Goal: Task Accomplishment & Management: Manage account settings

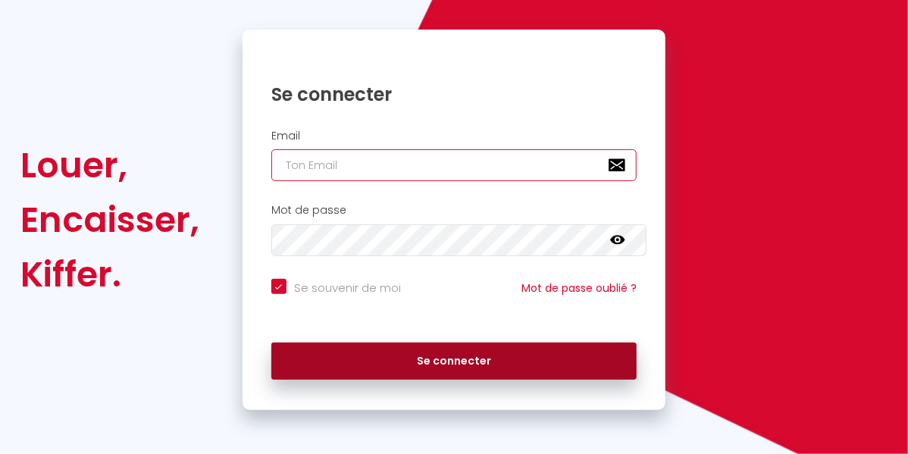
type input "[EMAIL_ADDRESS][DOMAIN_NAME]"
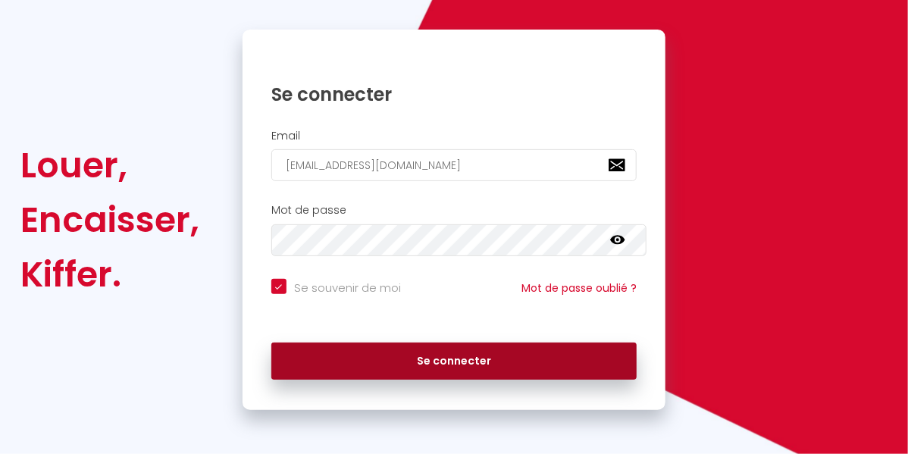
click at [467, 358] on button "Se connecter" at bounding box center [454, 362] width 366 height 38
checkbox input "true"
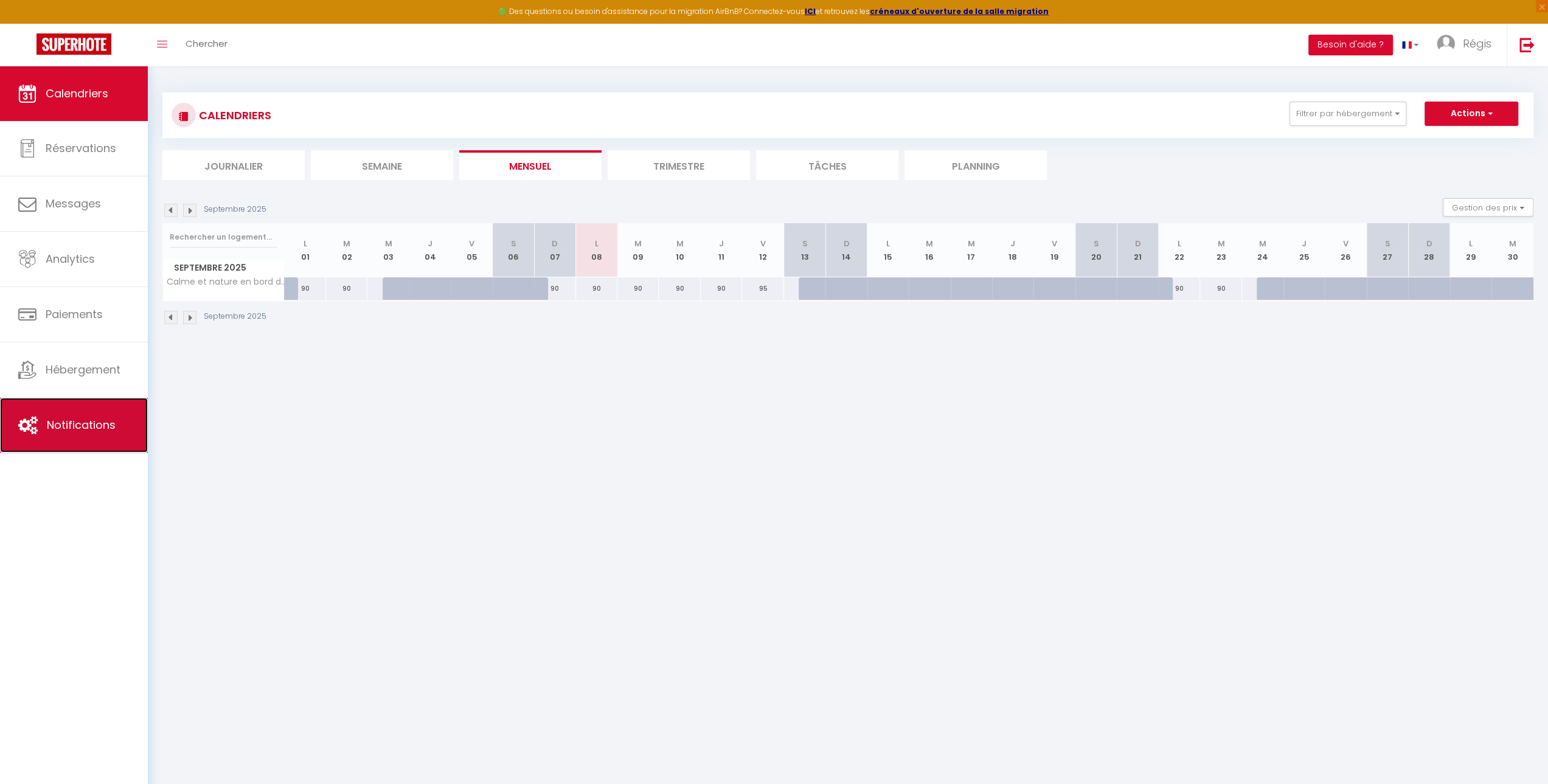
click at [87, 364] on span "Notifications" at bounding box center [81, 424] width 69 height 15
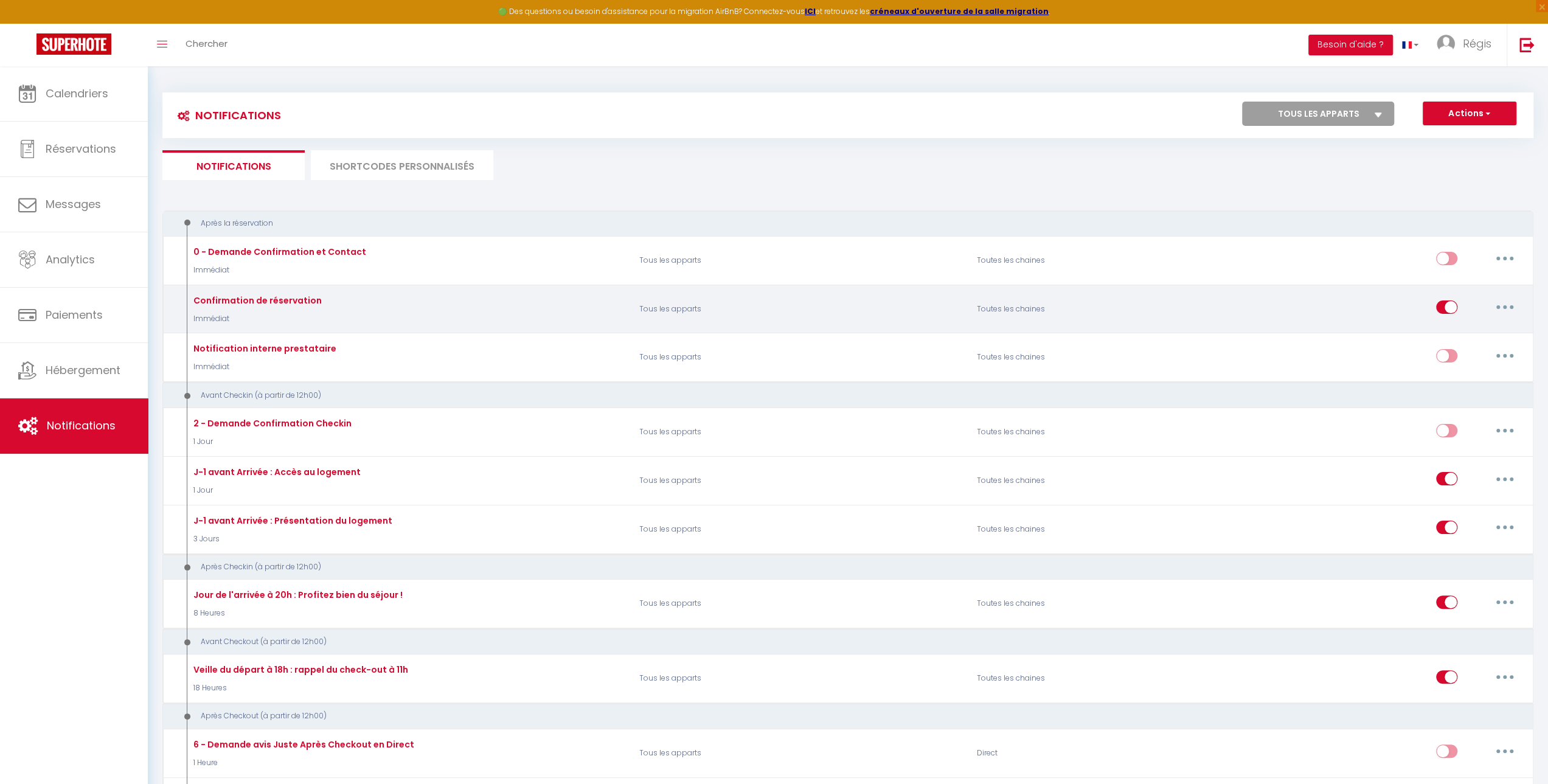
click at [251, 307] on div "Confirmation de réservation Immédiat" at bounding box center [256, 309] width 132 height 31
click at [728, 310] on button "button" at bounding box center [1505, 307] width 34 height 19
click at [728, 334] on link "Editer" at bounding box center [1473, 335] width 90 height 21
type input "Confirmation de réservation"
select select "Immédiat"
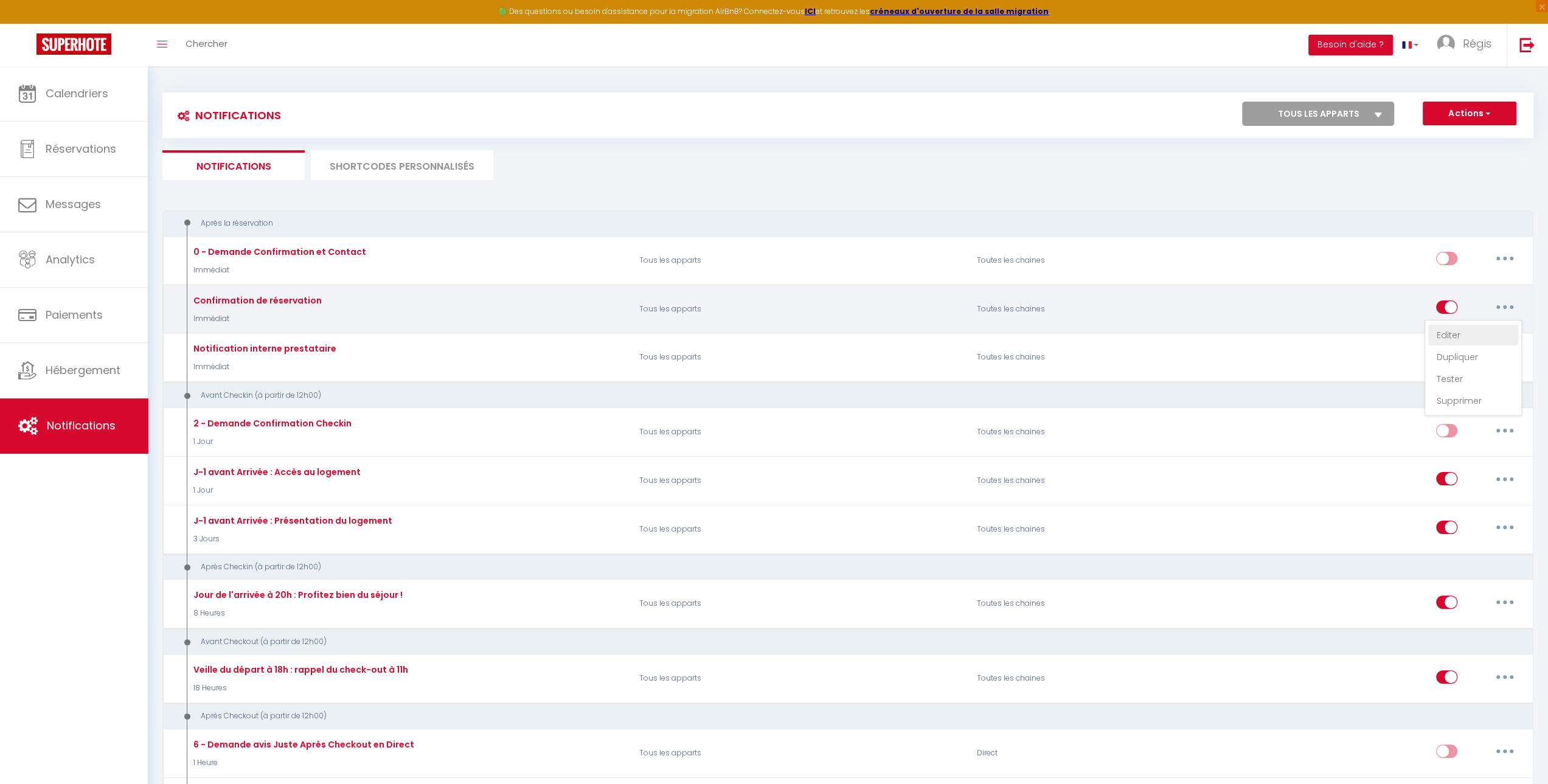
select select
checkbox input "true"
checkbox input "false"
radio input "true"
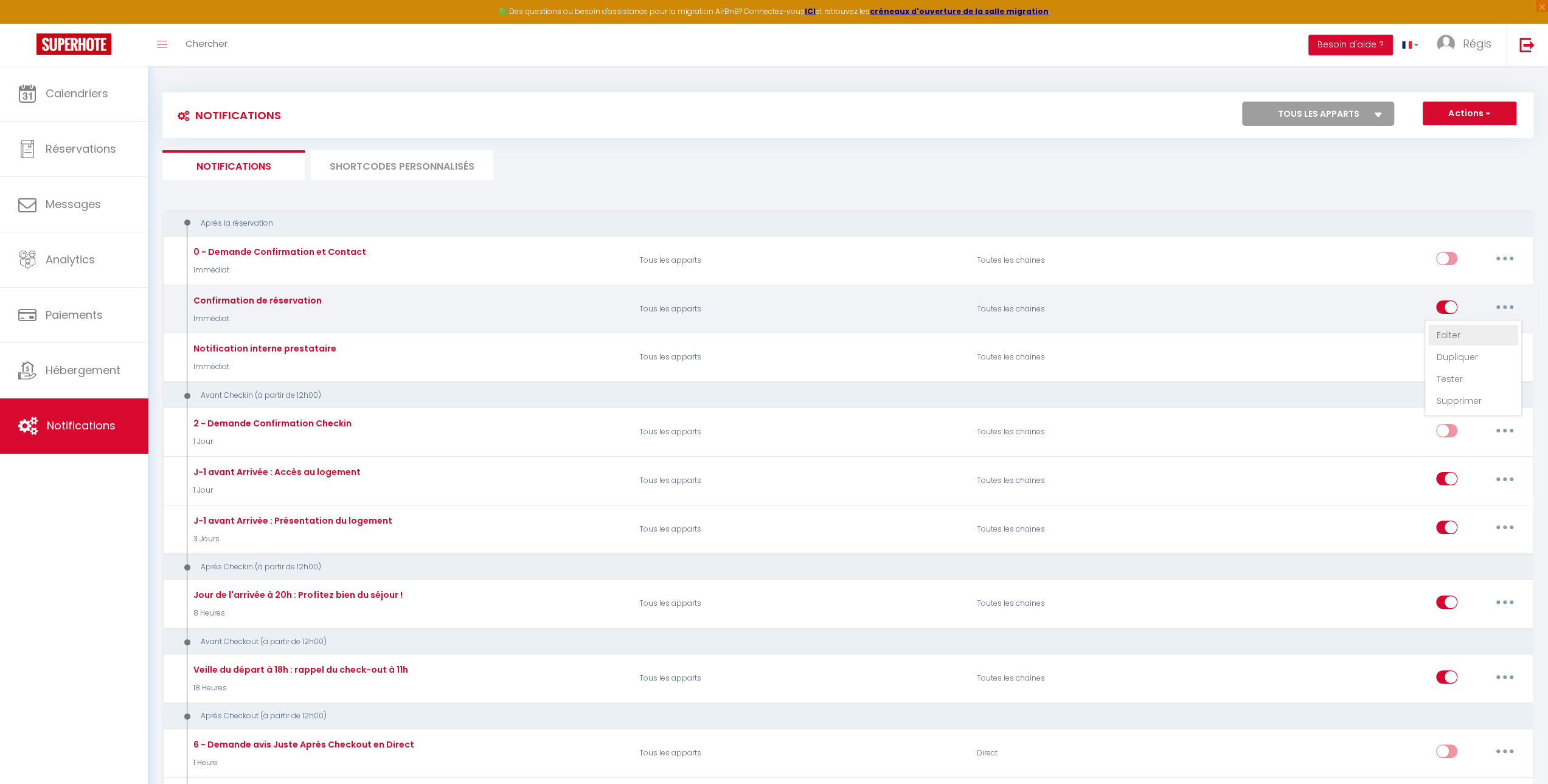
type input "Votre réservation est confirmée !"
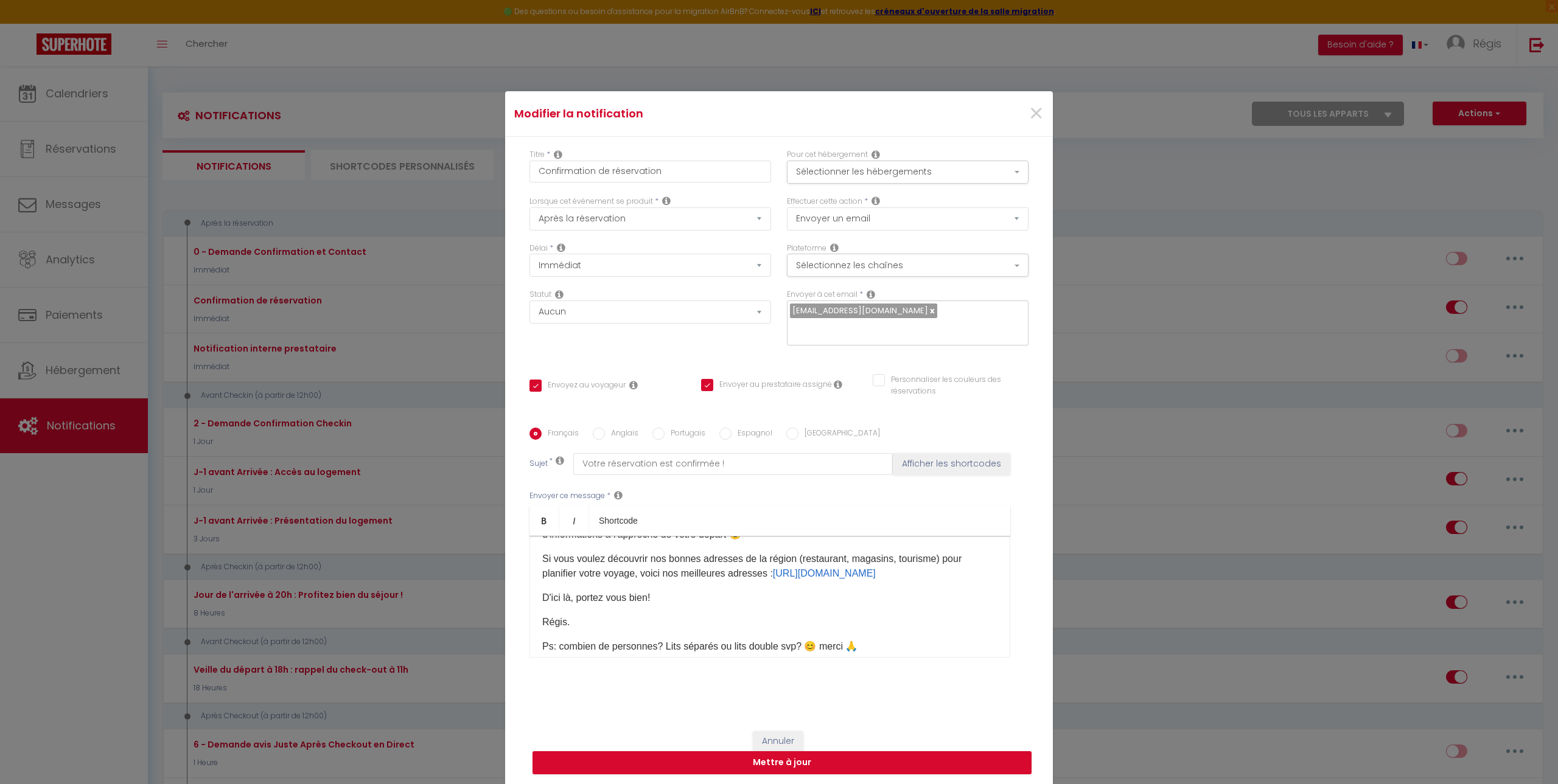
scroll to position [83, 0]
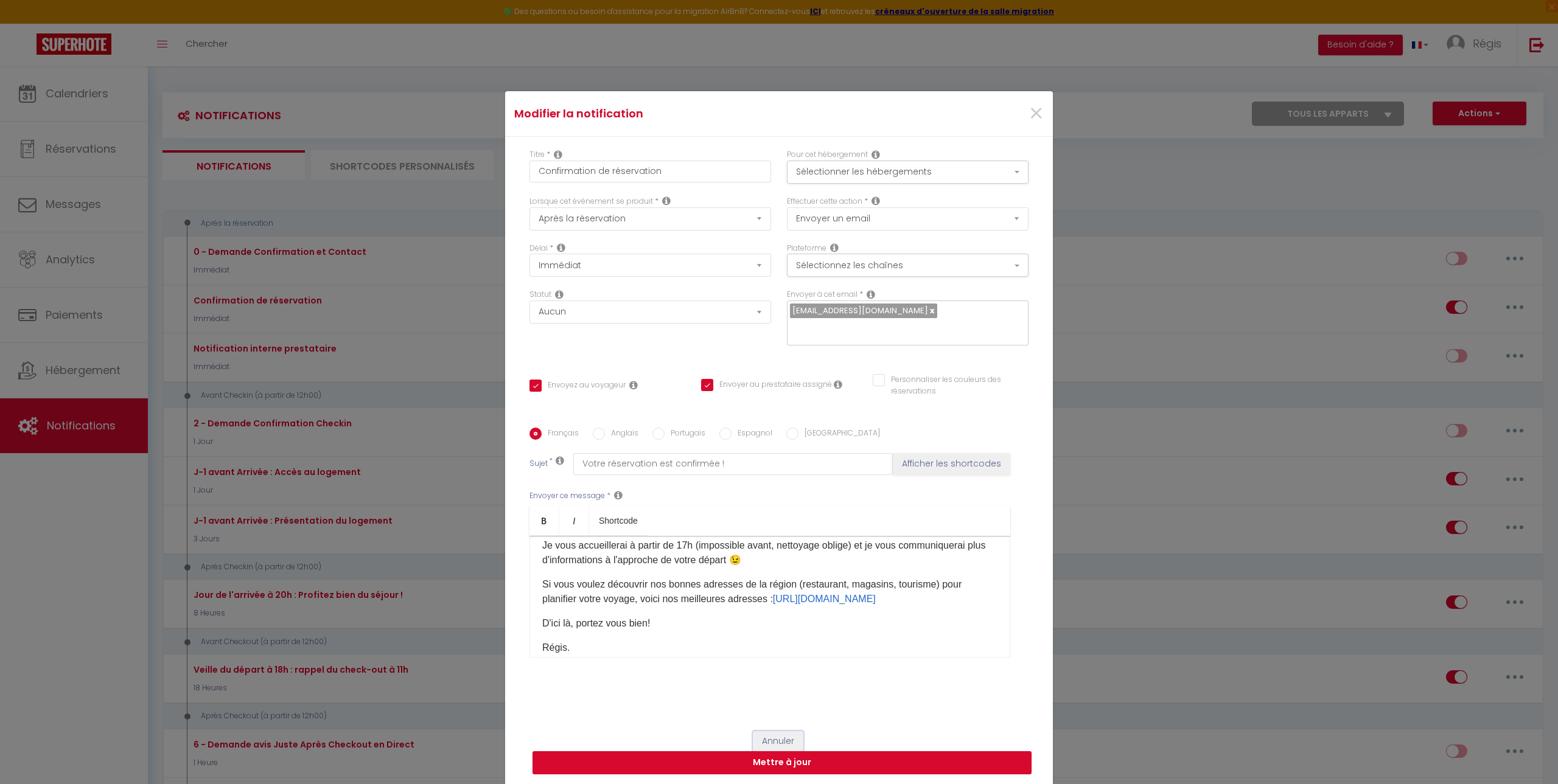
click at [728, 364] on button "Annuler" at bounding box center [778, 741] width 51 height 21
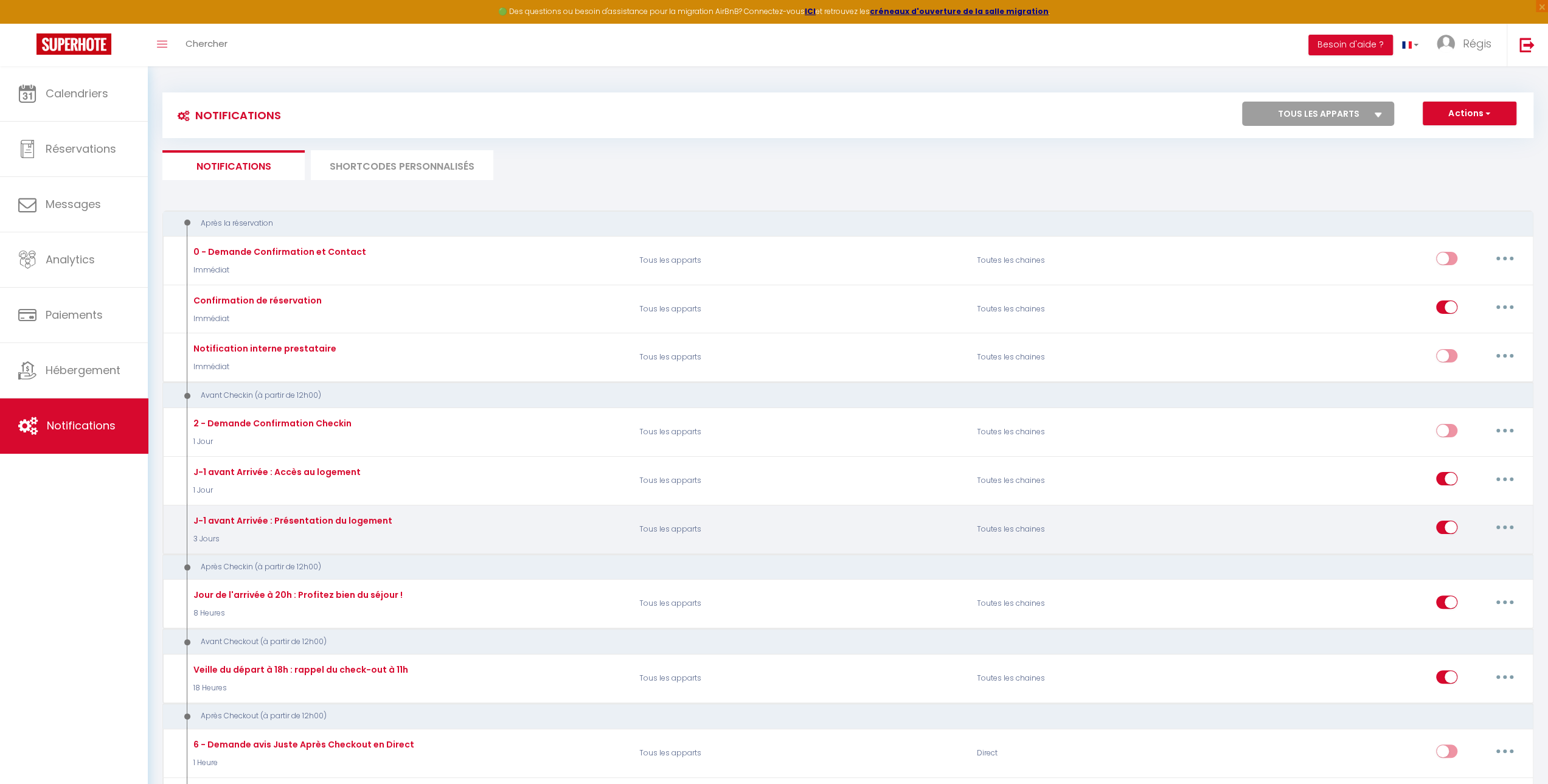
click at [728, 364] on button "button" at bounding box center [1505, 527] width 34 height 19
click at [728, 364] on link "Editer" at bounding box center [1473, 555] width 90 height 21
type input "J-1 avant Arrivée : Présentation du logement"
select select "3 Jours"
checkbox input "true"
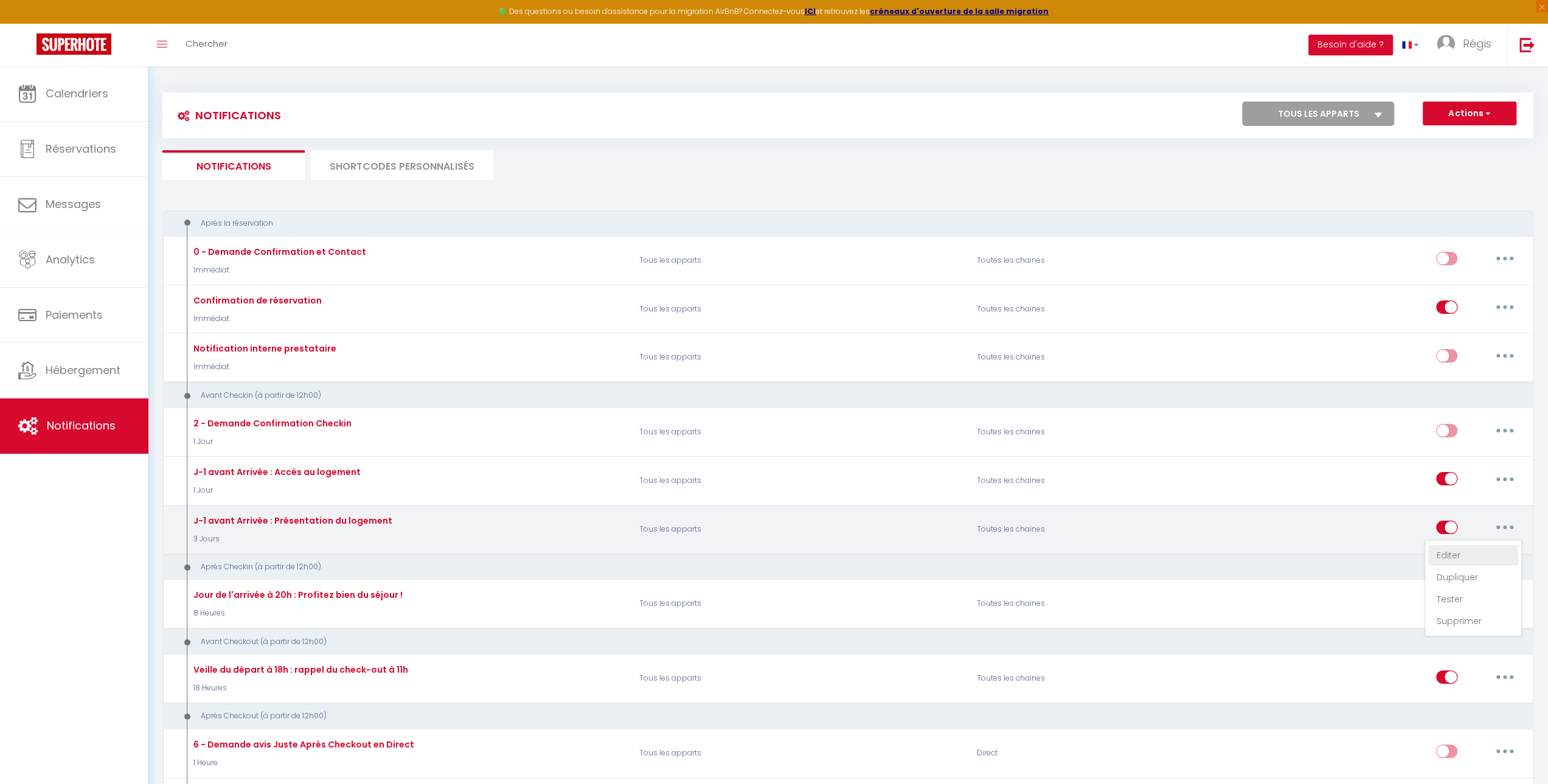
checkbox input "true"
checkbox input "false"
type input "Votre séjour approche : voici déjà quelques infos !"
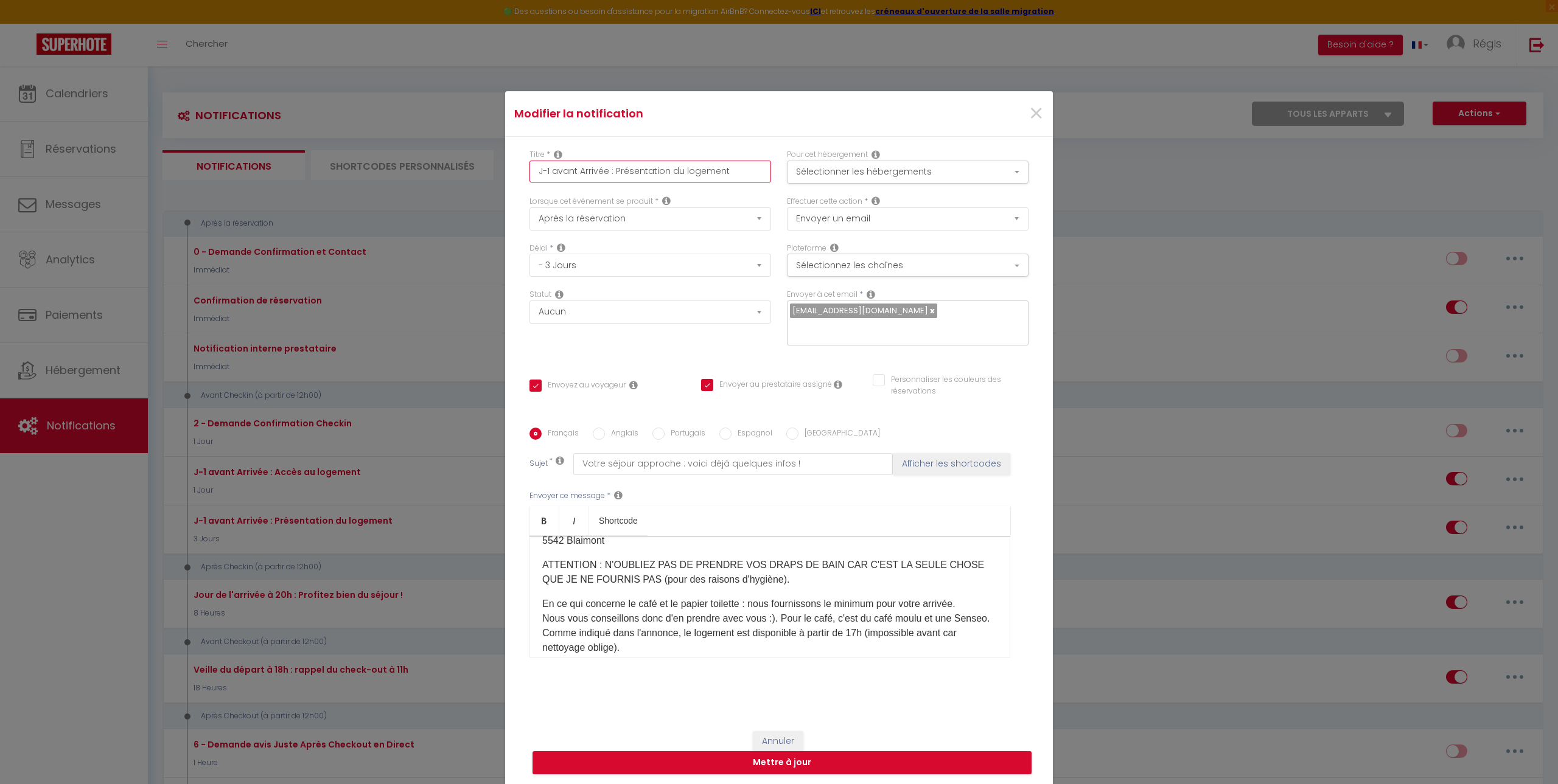
click at [545, 182] on input "J-1 avant Arrivée : Présentation du logement" at bounding box center [650, 171] width 242 height 22
type input "J- avant Arrivée : Présentation du logement"
checkbox input "true"
checkbox input "false"
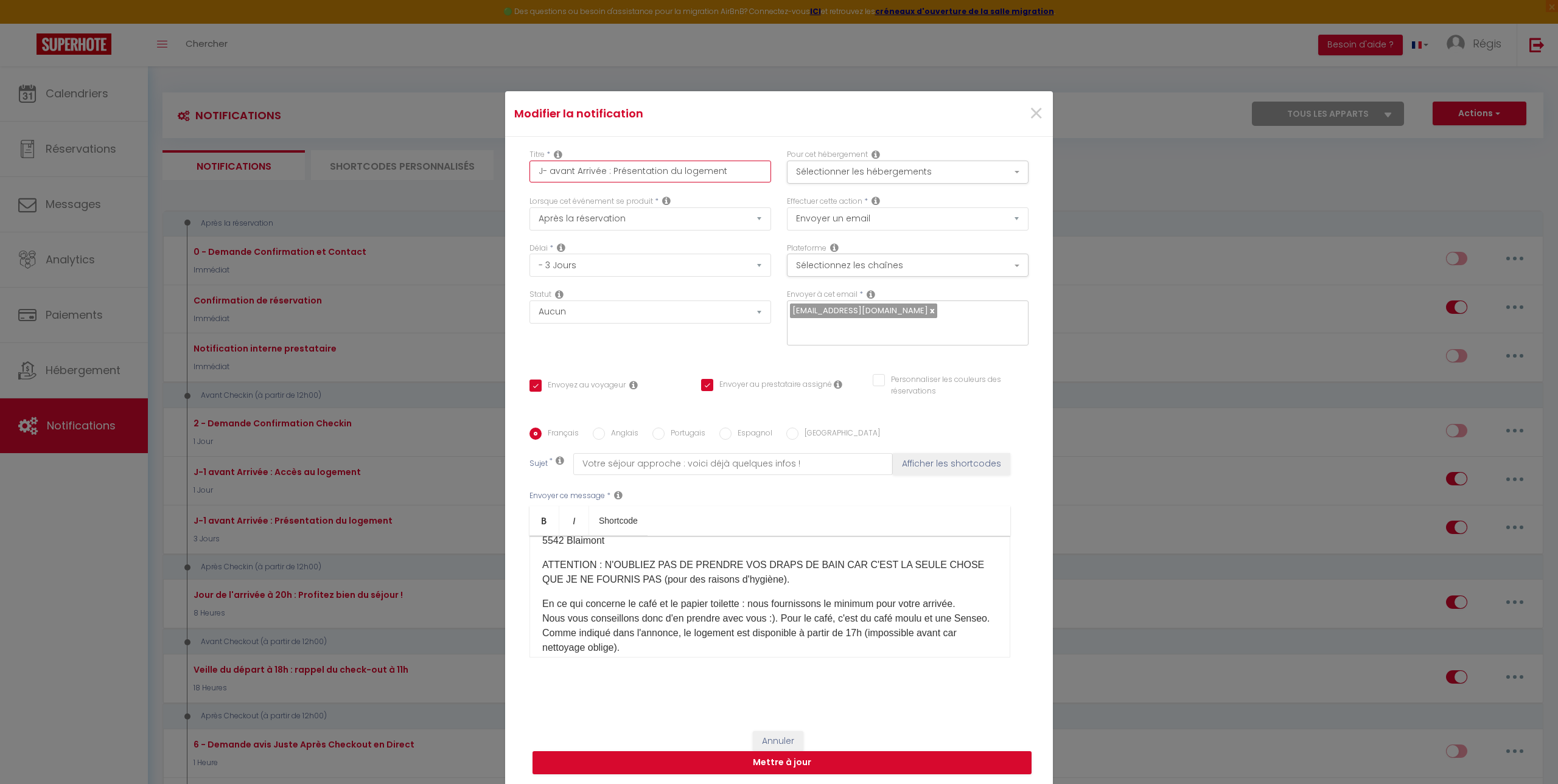
type input "J-3 avant Arrivée : Présentation du logement"
checkbox input "true"
checkbox input "false"
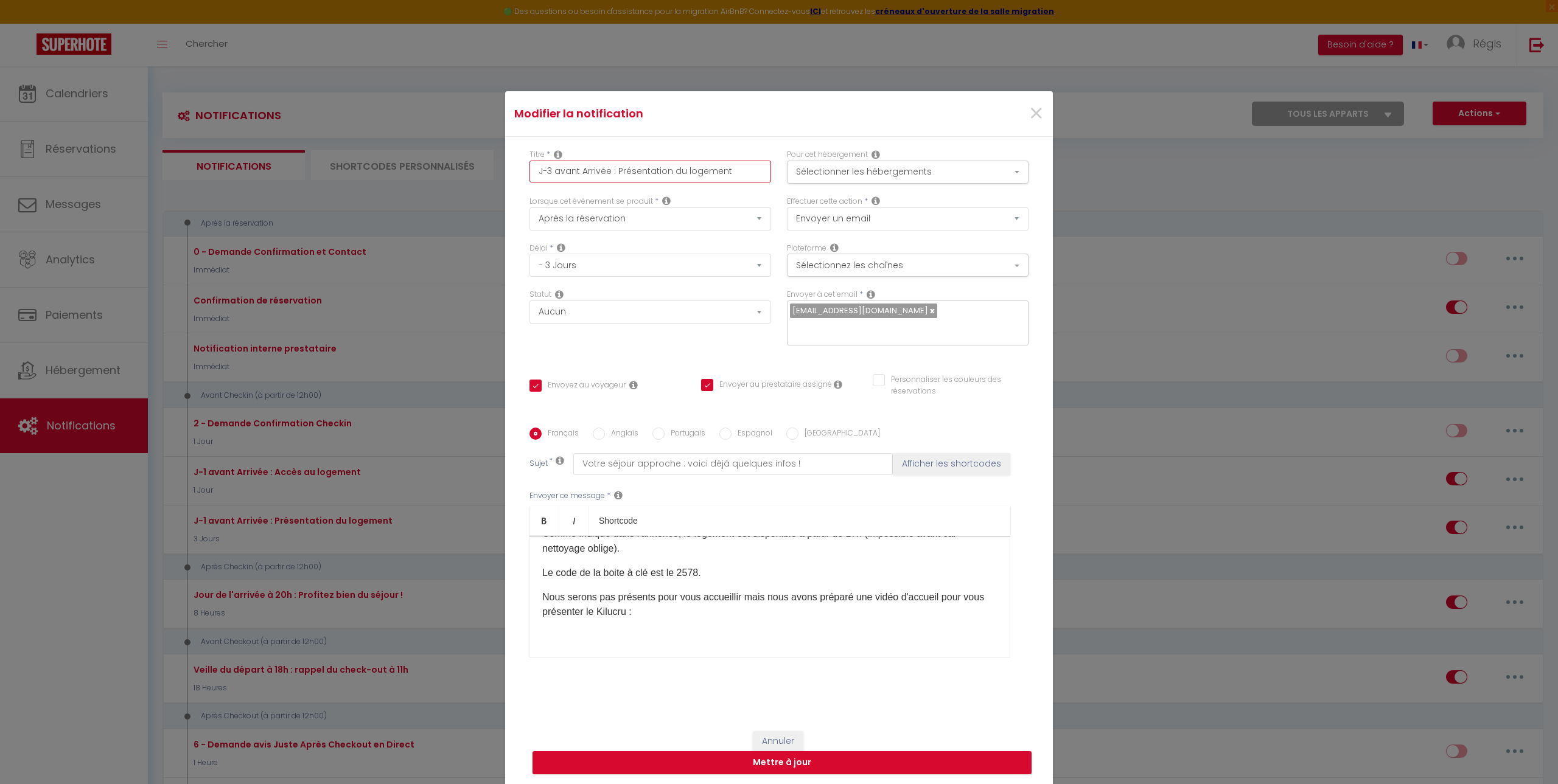
scroll to position [243, 0]
type input "J-3 avant Arrivée : Présentation du logement"
click at [644, 364] on p "Nous serons pas présents pour vous accueillir mais nous avons préparé une vidéo…" at bounding box center [769, 544] width 455 height 29
click at [728, 364] on p "Les sous-titres sont disponibles en néerlandais et en français :)." at bounding box center [769, 579] width 455 height 29
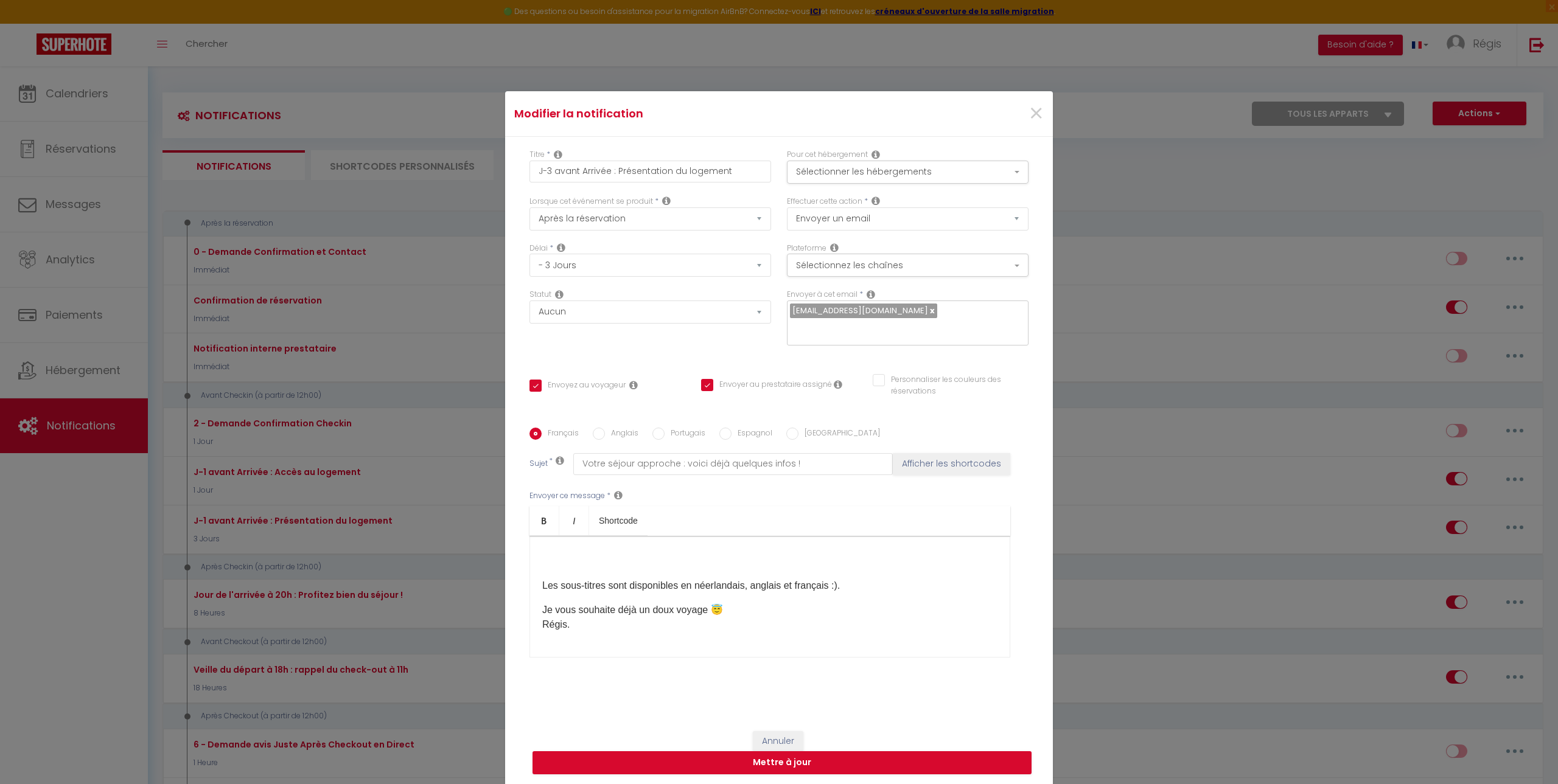
click at [542, 364] on p "Je vous souhaite déjà un doux voyage 😇 Régis." at bounding box center [769, 617] width 455 height 29
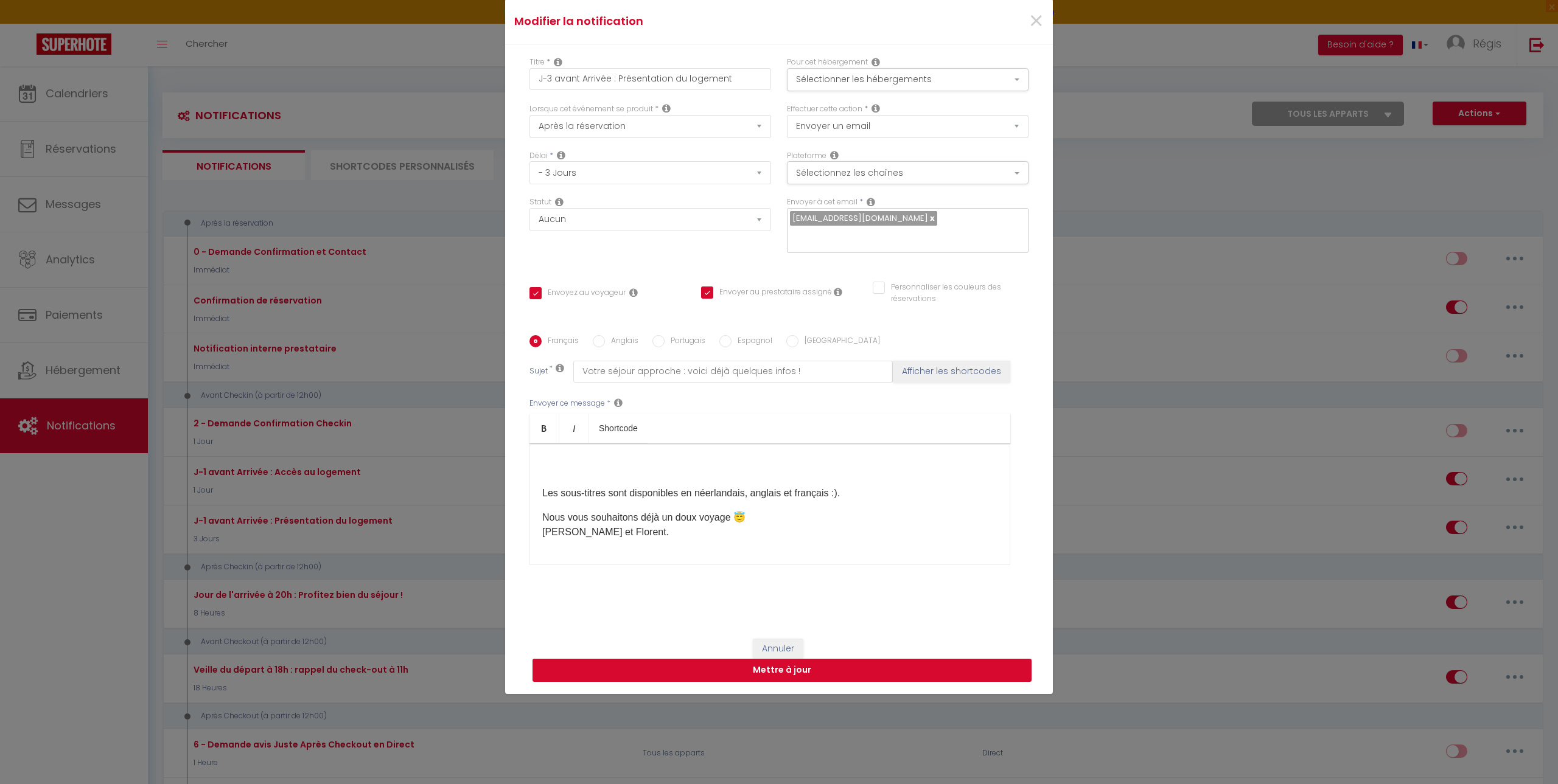
click at [728, 364] on button "Mettre à jour" at bounding box center [782, 670] width 499 height 23
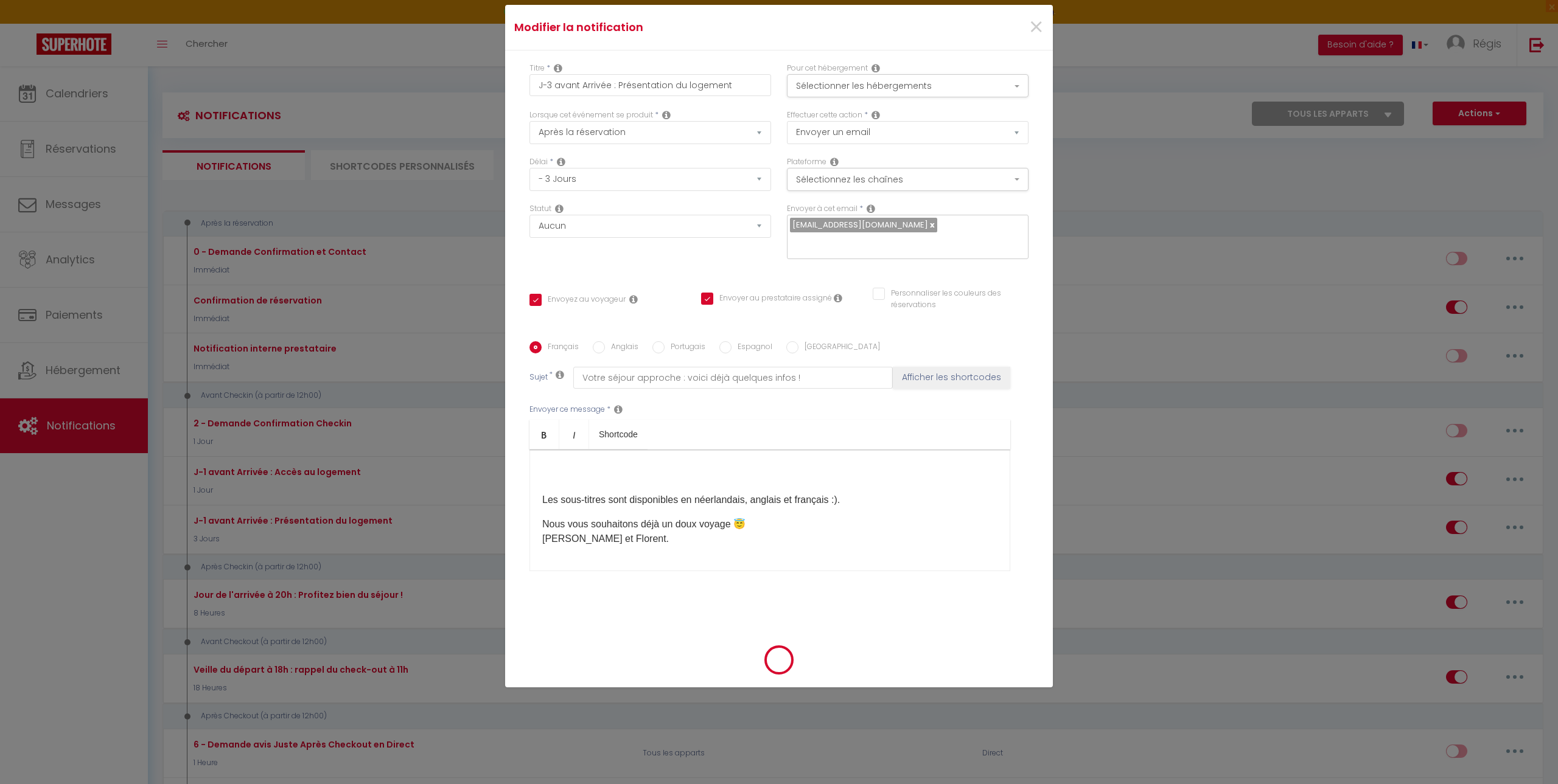
checkbox input "true"
checkbox input "false"
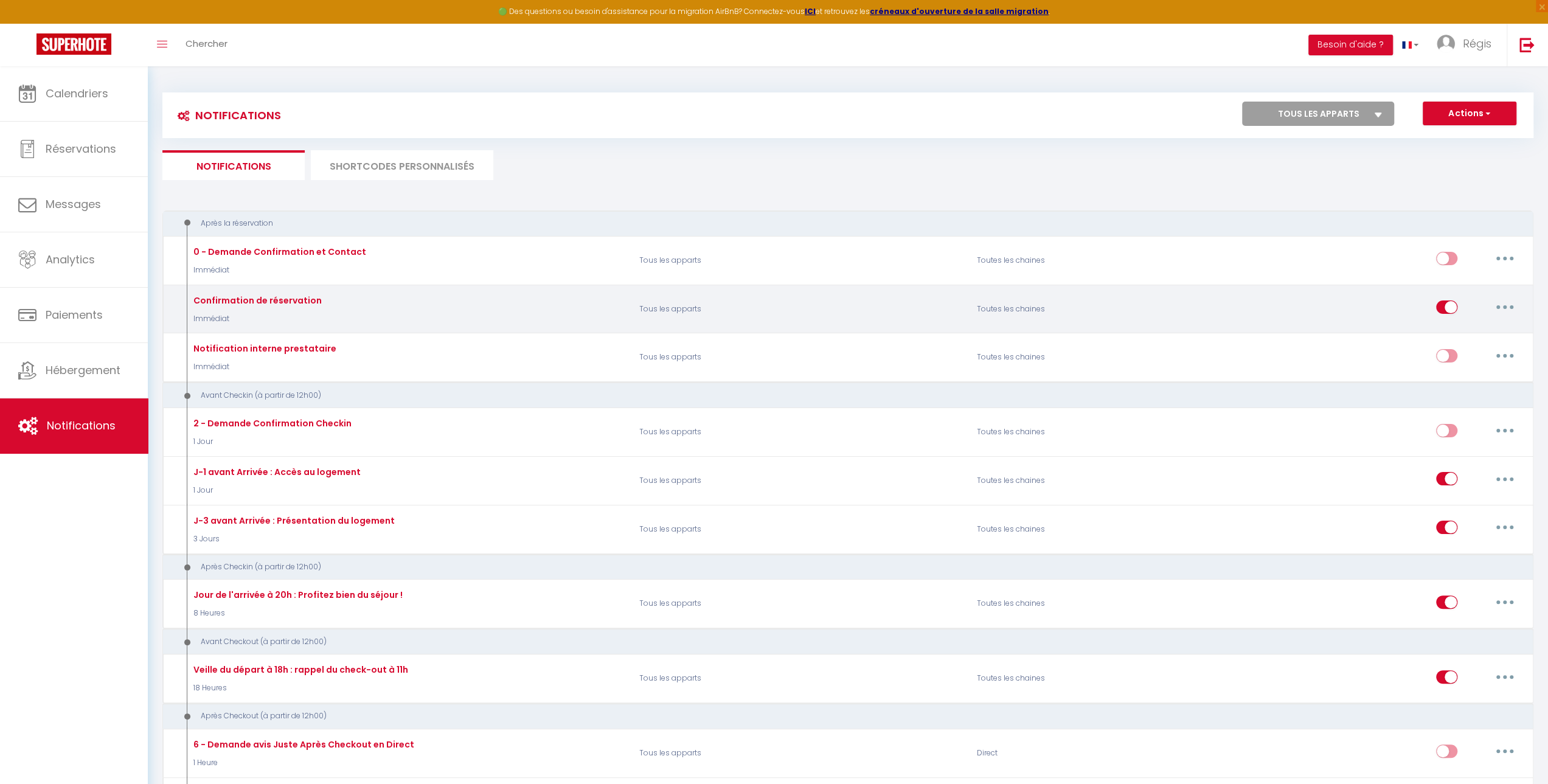
click at [728, 310] on button "button" at bounding box center [1505, 307] width 34 height 19
click at [728, 336] on link "Editer" at bounding box center [1473, 335] width 90 height 21
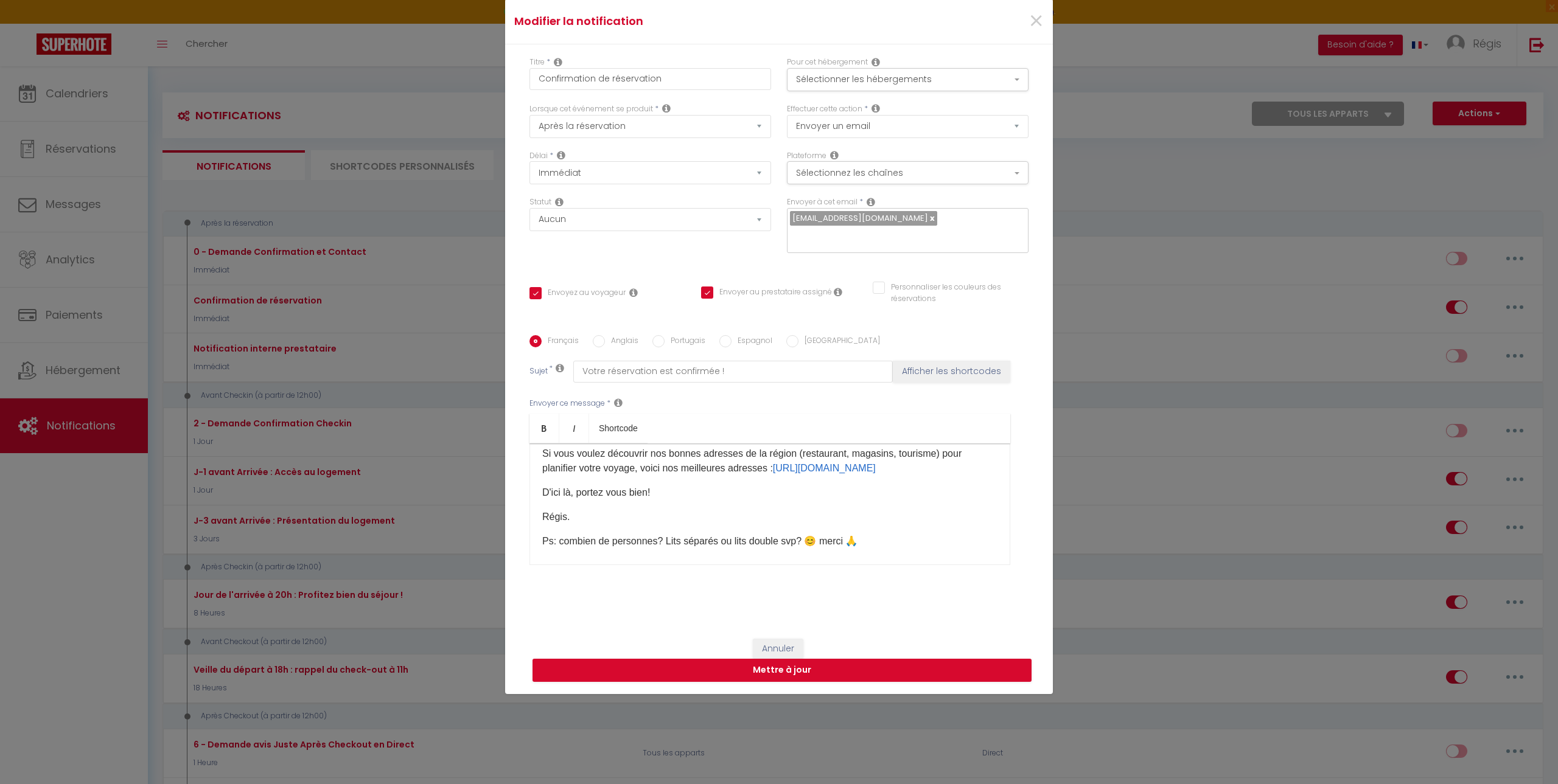
scroll to position [144, 0]
click at [615, 364] on p "​Régis." at bounding box center [769, 509] width 455 height 14
click at [728, 364] on button "Annuler" at bounding box center [778, 649] width 51 height 21
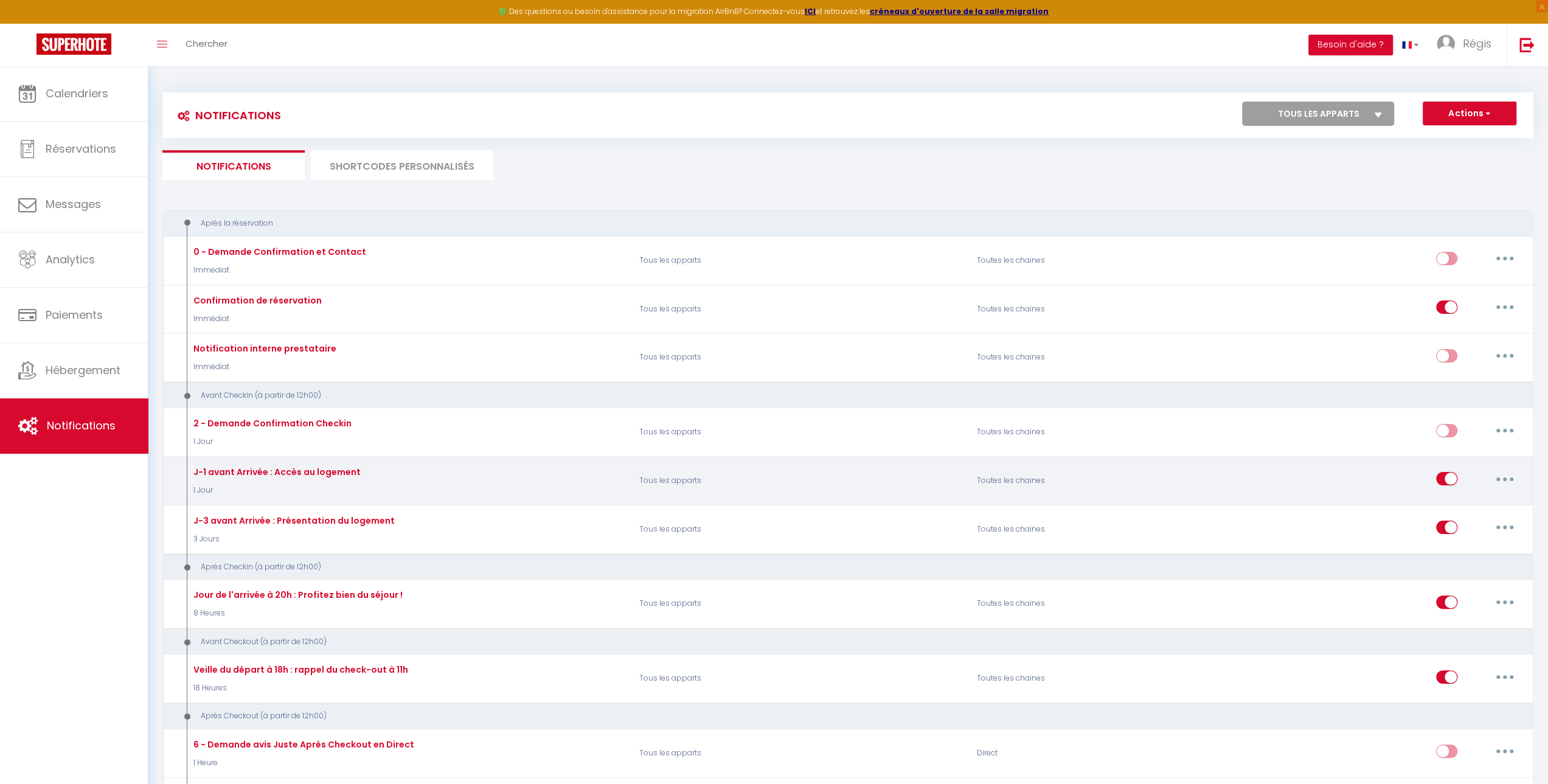
click at [728, 364] on button "button" at bounding box center [1505, 478] width 34 height 19
click at [728, 364] on link "Editer" at bounding box center [1473, 507] width 90 height 21
type input "J-1 avant Arrivée : Accès au logement"
select select "1 Jour"
checkbox input "true"
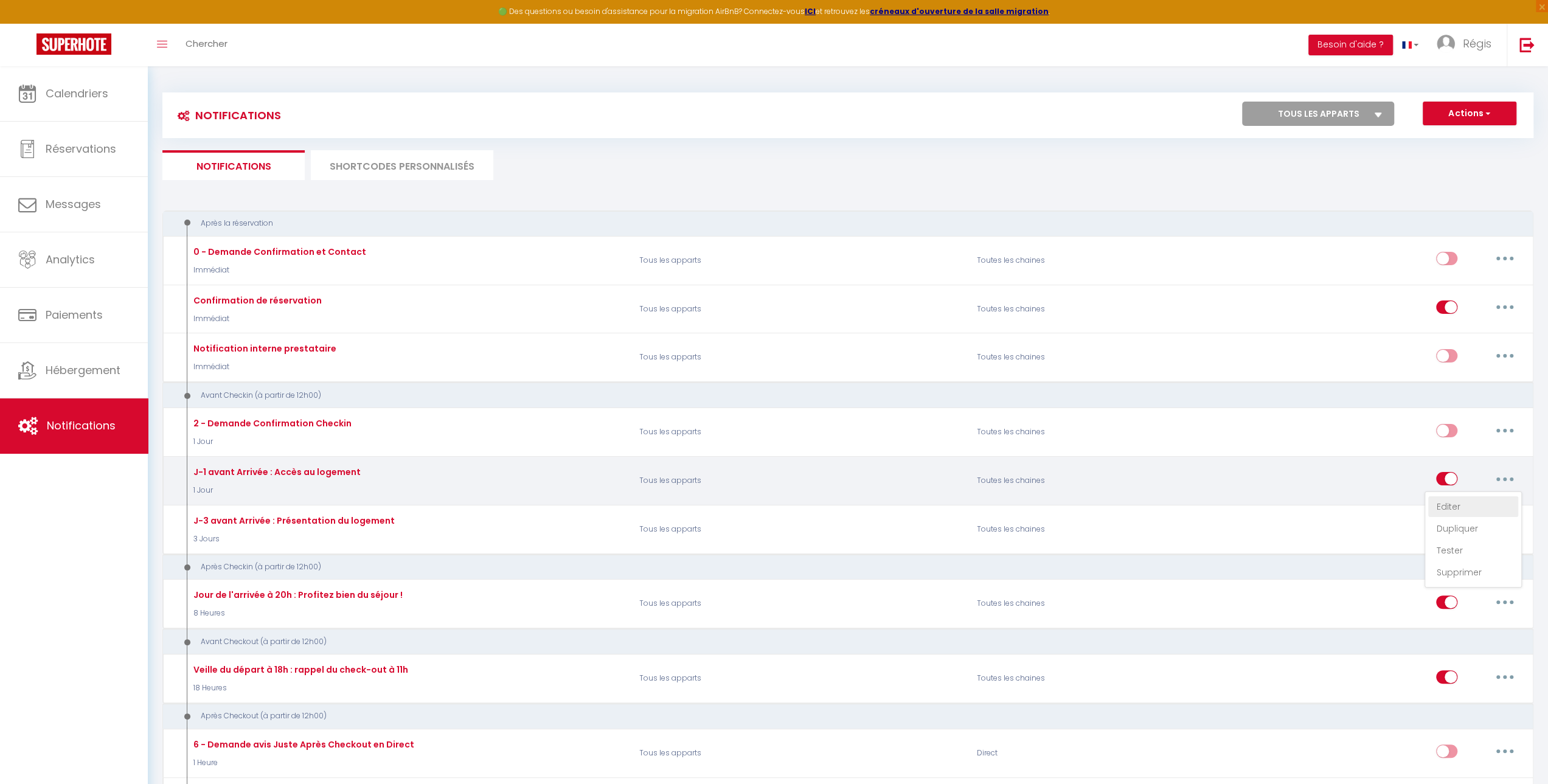
checkbox input "true"
checkbox input "false"
type input "Votre arrivée approche : voici les dernières infos pratiques !"
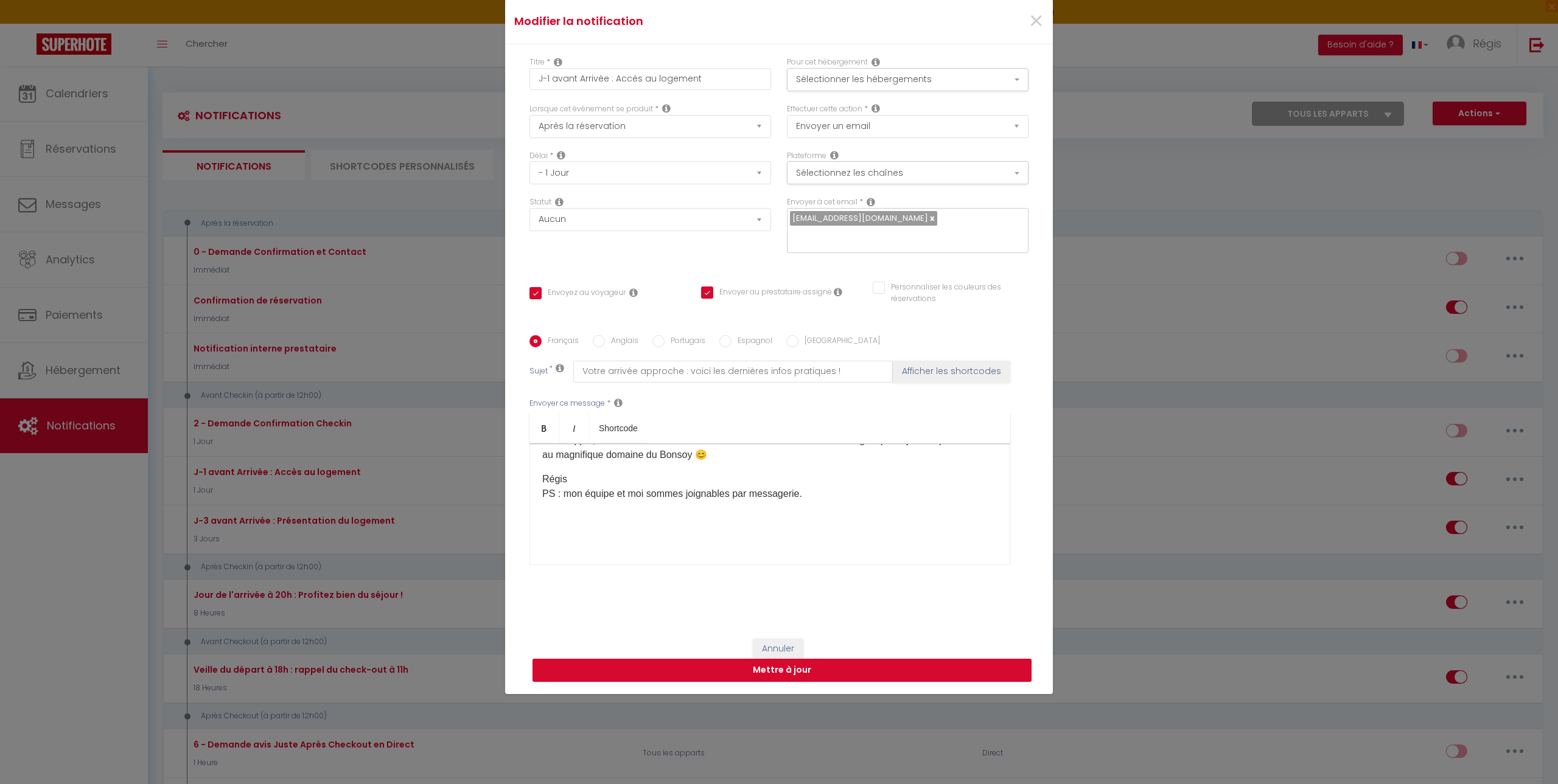
scroll to position [327, 0]
click at [712, 364] on p "Régis PS : mon équipe et moi sommes joignables par messagerie." at bounding box center [769, 486] width 455 height 29
click at [728, 364] on button "Mettre à jour" at bounding box center [782, 670] width 499 height 23
checkbox input "true"
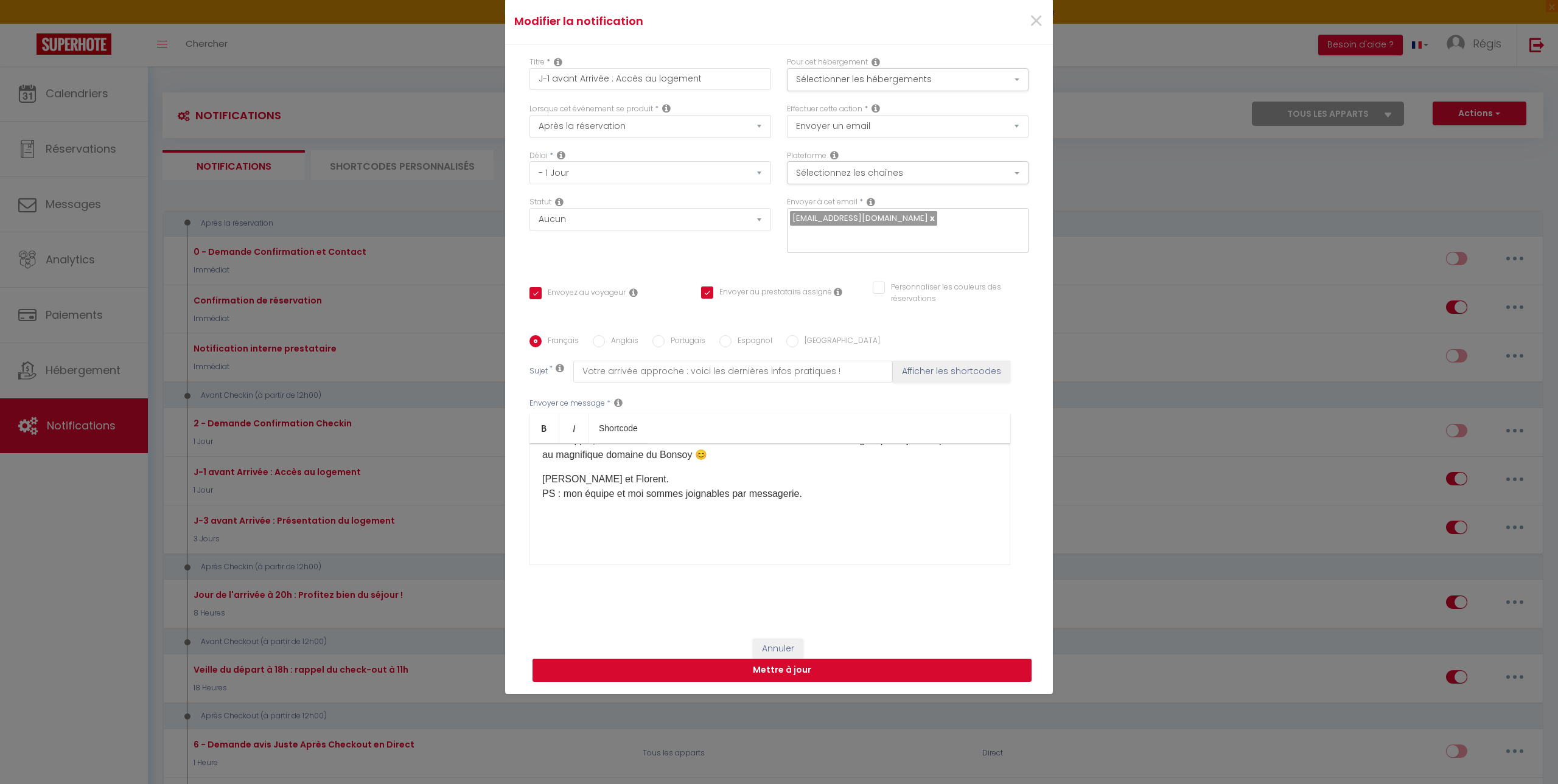
checkbox input "false"
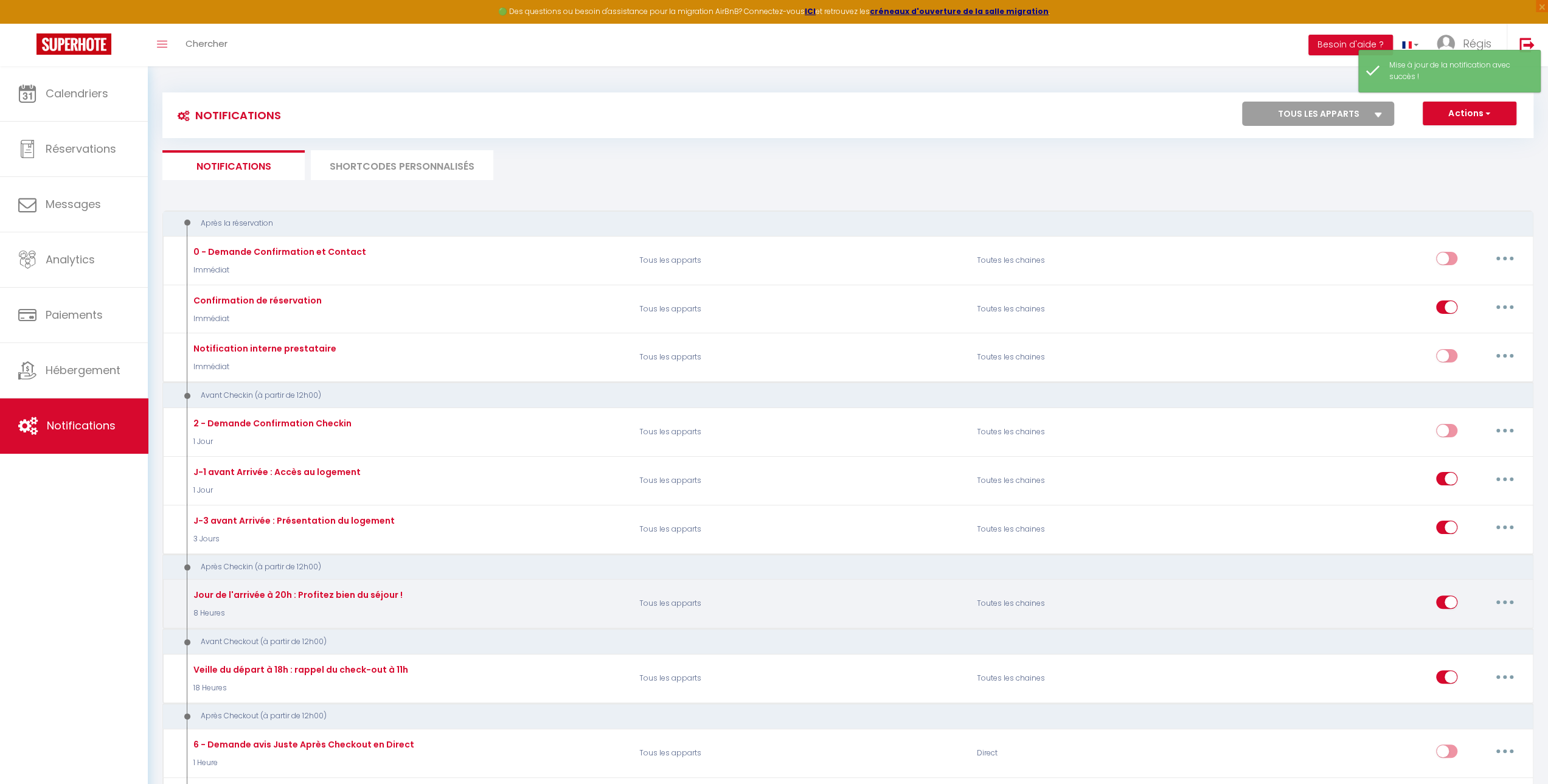
click at [728, 364] on button "button" at bounding box center [1505, 602] width 34 height 19
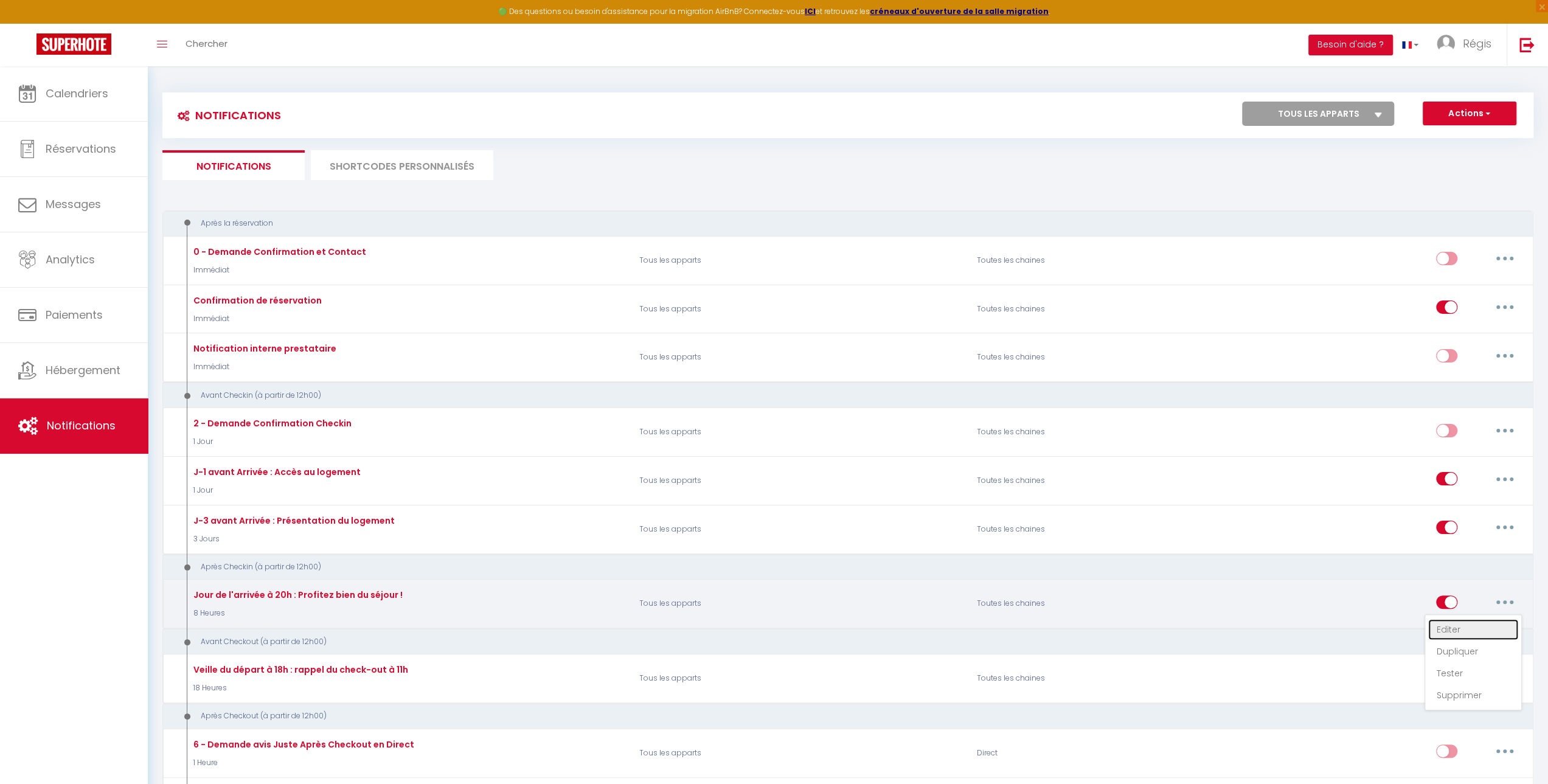
click at [728, 364] on link "Editer" at bounding box center [1473, 630] width 90 height 21
type input "Jour de l'arrivée à 20h : Profitez bien du séjour !"
select select "3"
select select "8 Heures"
select select
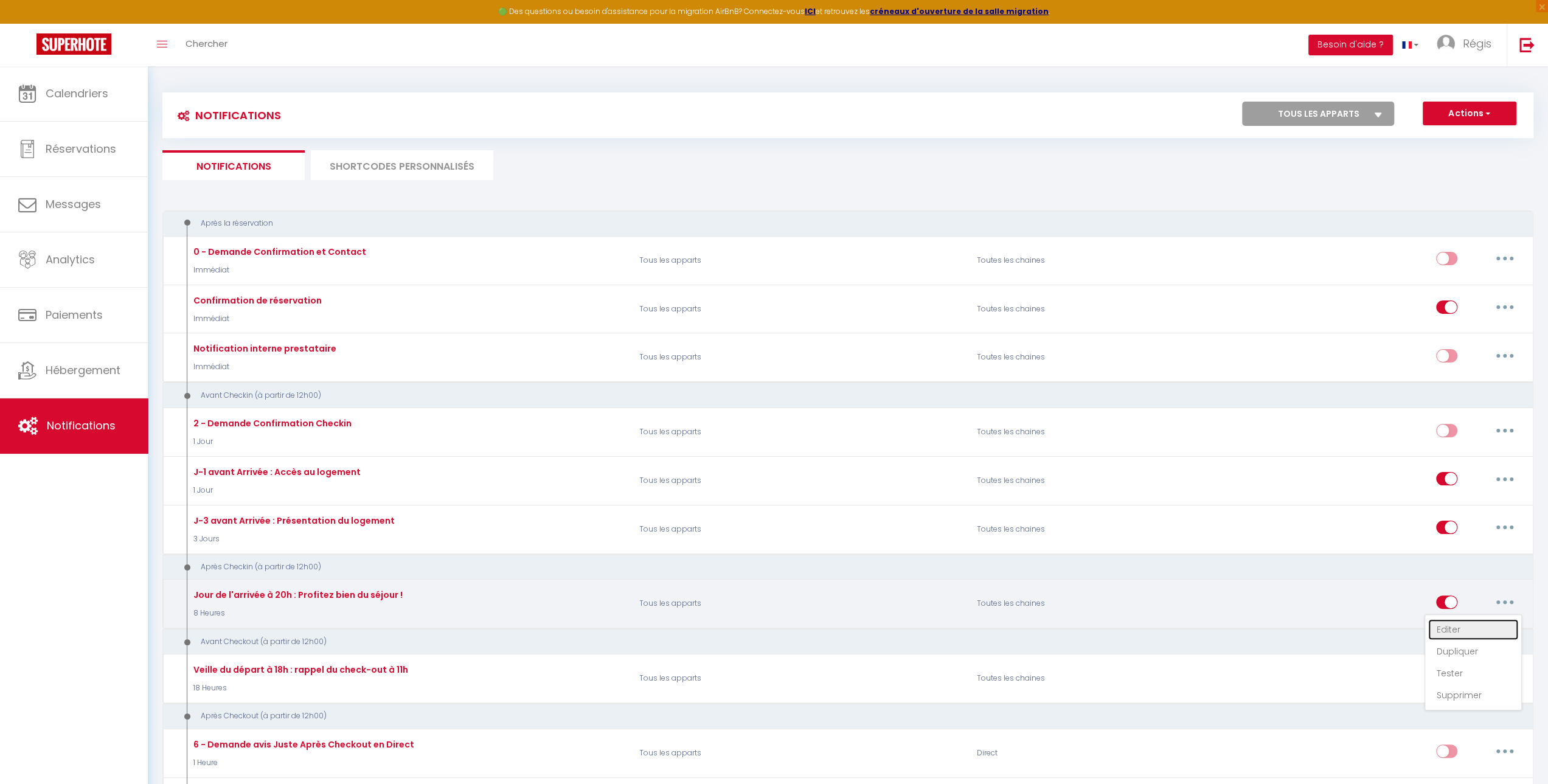
checkbox input "true"
checkbox input "false"
radio input "true"
type input "Etes-vous bien arrivé ? Profitez bien de votre séjour !"
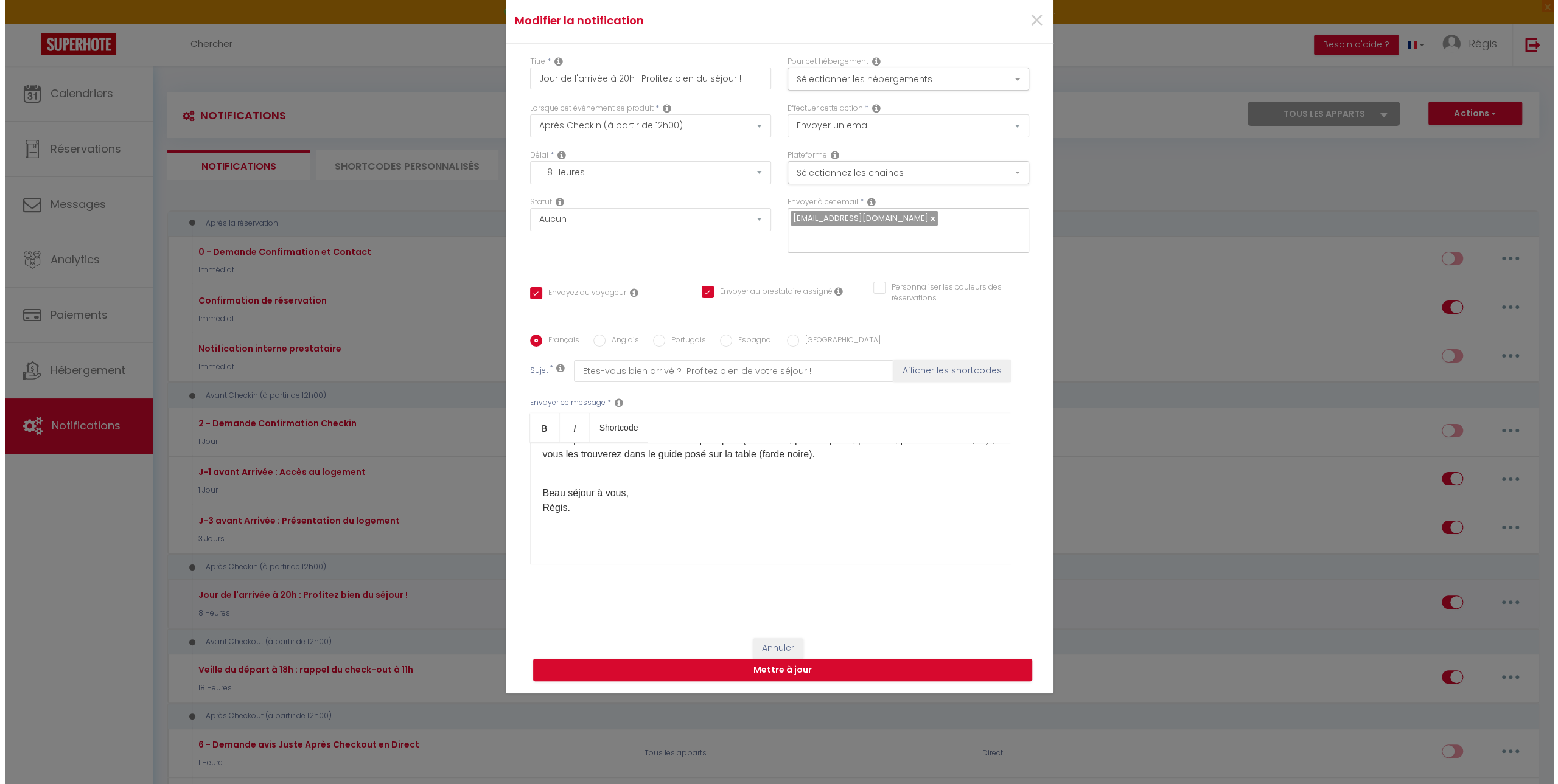
scroll to position [110, 0]
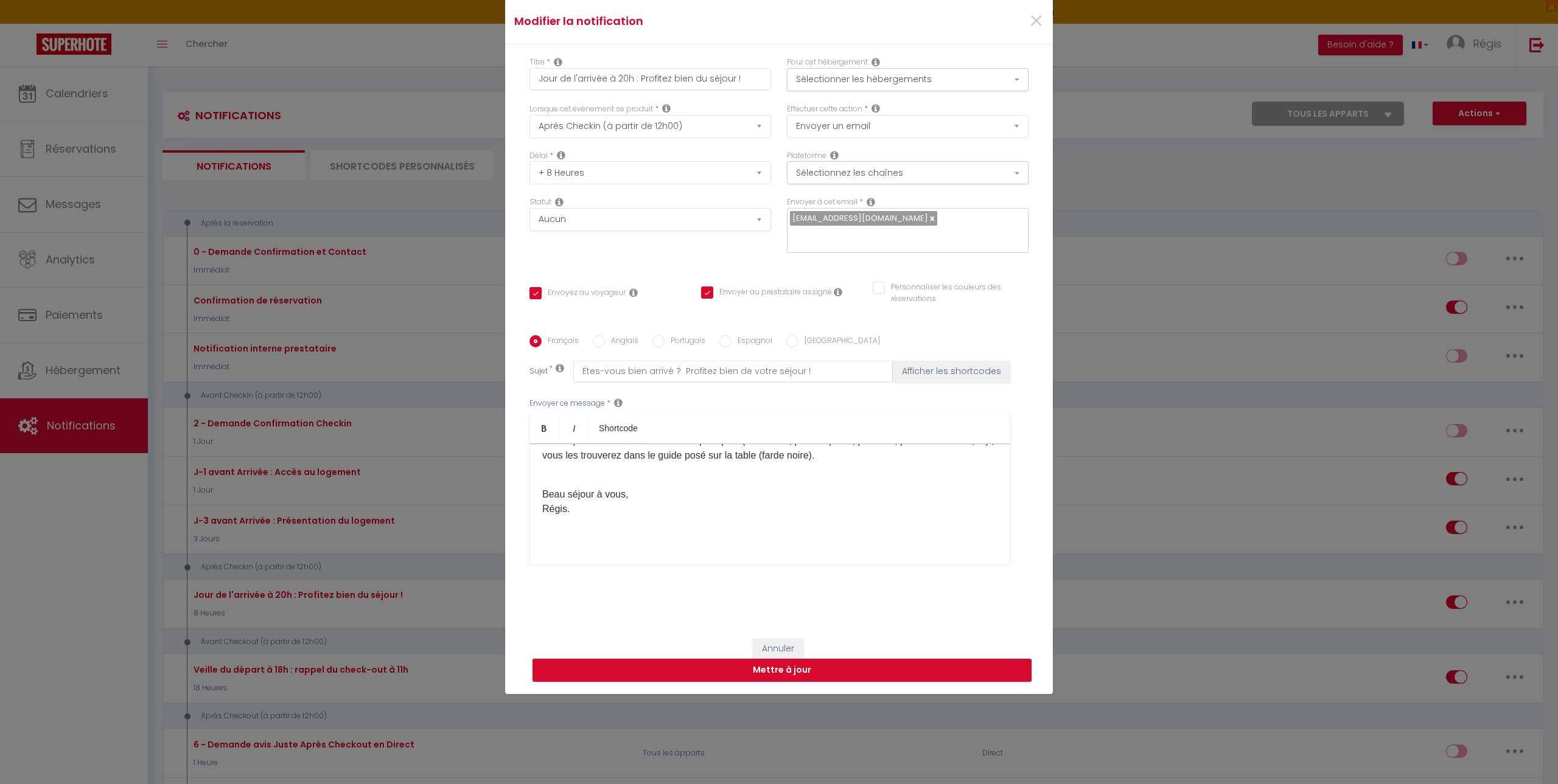
click at [687, 364] on div "Bonsoir [GUEST:FIRST_NAME]​, J'espère que votre arrivée s'est bien passée et qu…" at bounding box center [770, 505] width 481 height 122
click at [728, 364] on button "Mettre à jour" at bounding box center [782, 670] width 499 height 23
checkbox input "true"
checkbox input "false"
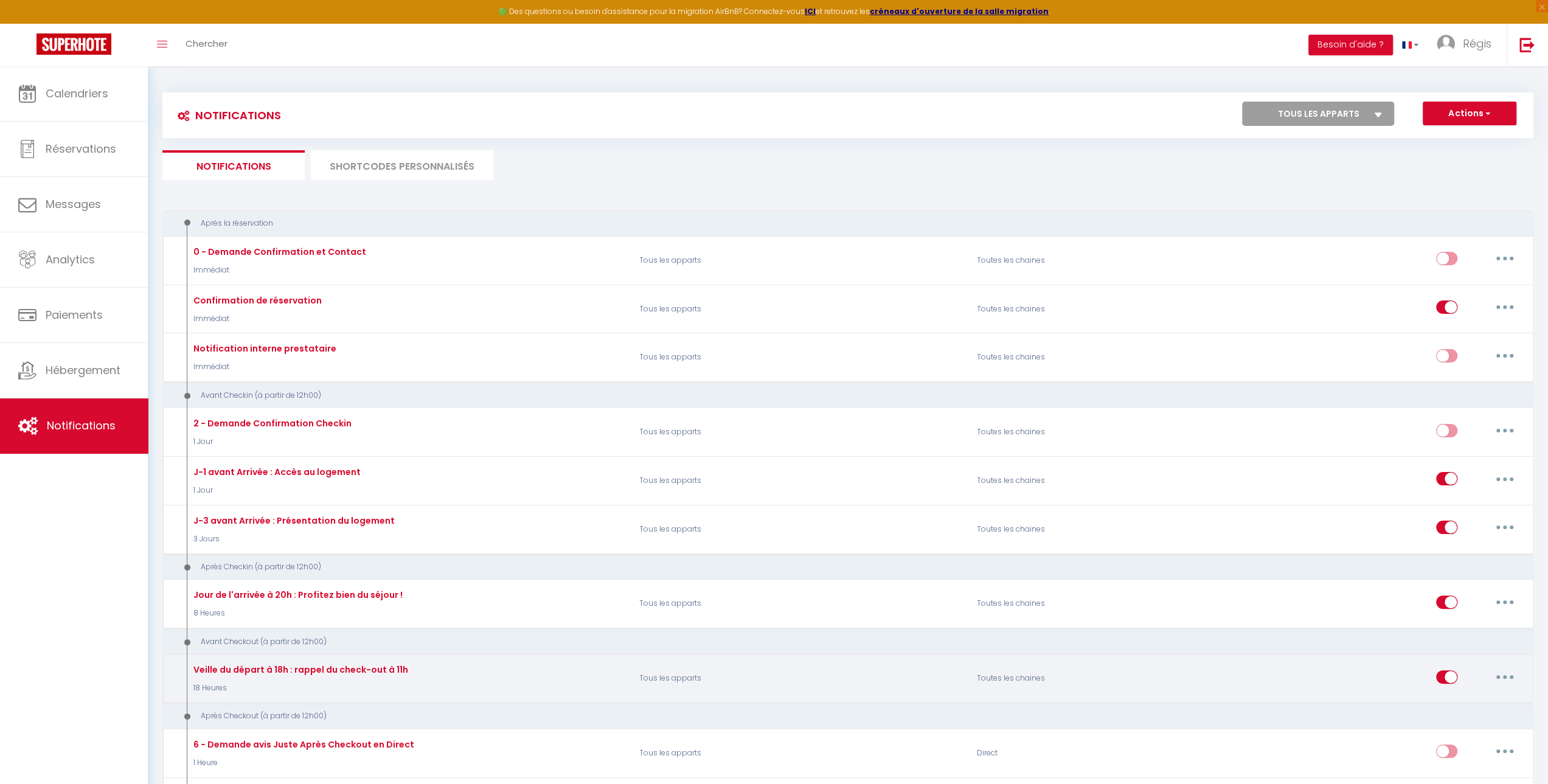
click at [728, 364] on button "button" at bounding box center [1505, 677] width 34 height 19
click at [728, 364] on link "Editer" at bounding box center [1473, 705] width 90 height 21
type input "Veille du départ à 18h : rappel du check-out à 11h"
select select "4"
select select "18 Heures"
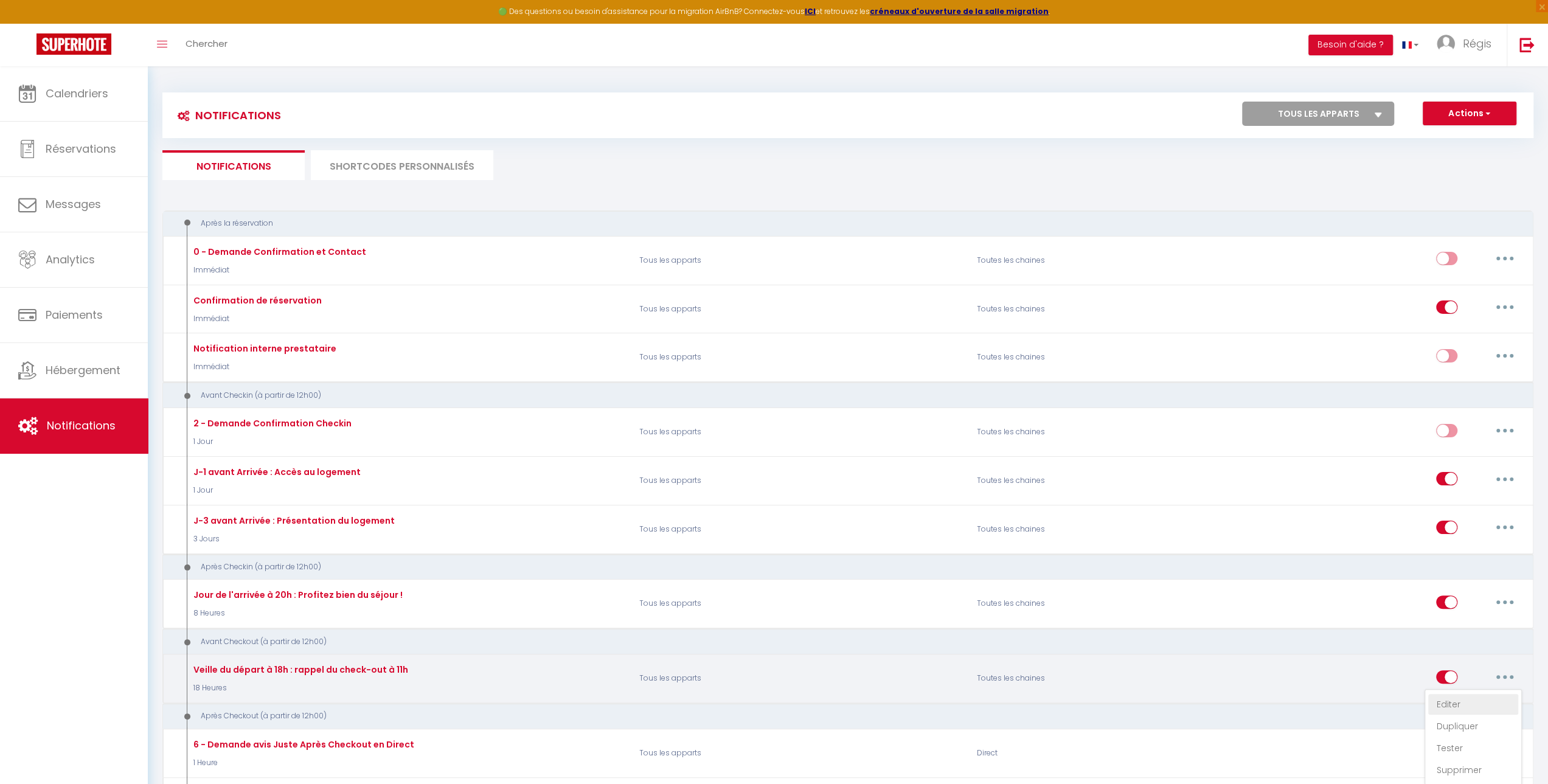
select select
checkbox input "true"
checkbox input "false"
radio input "true"
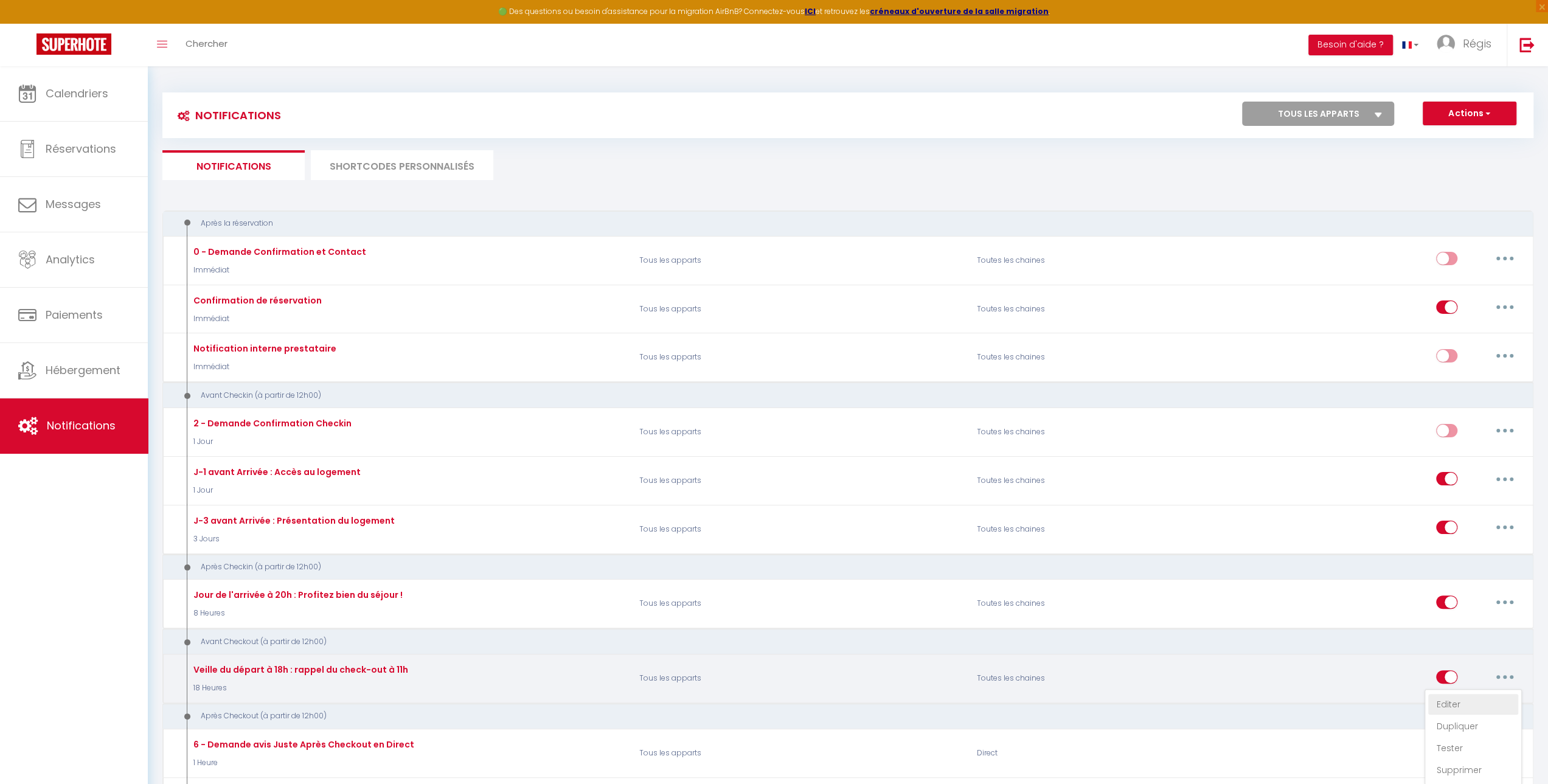
type input "Rappel : check-out [DATE] à 11h"
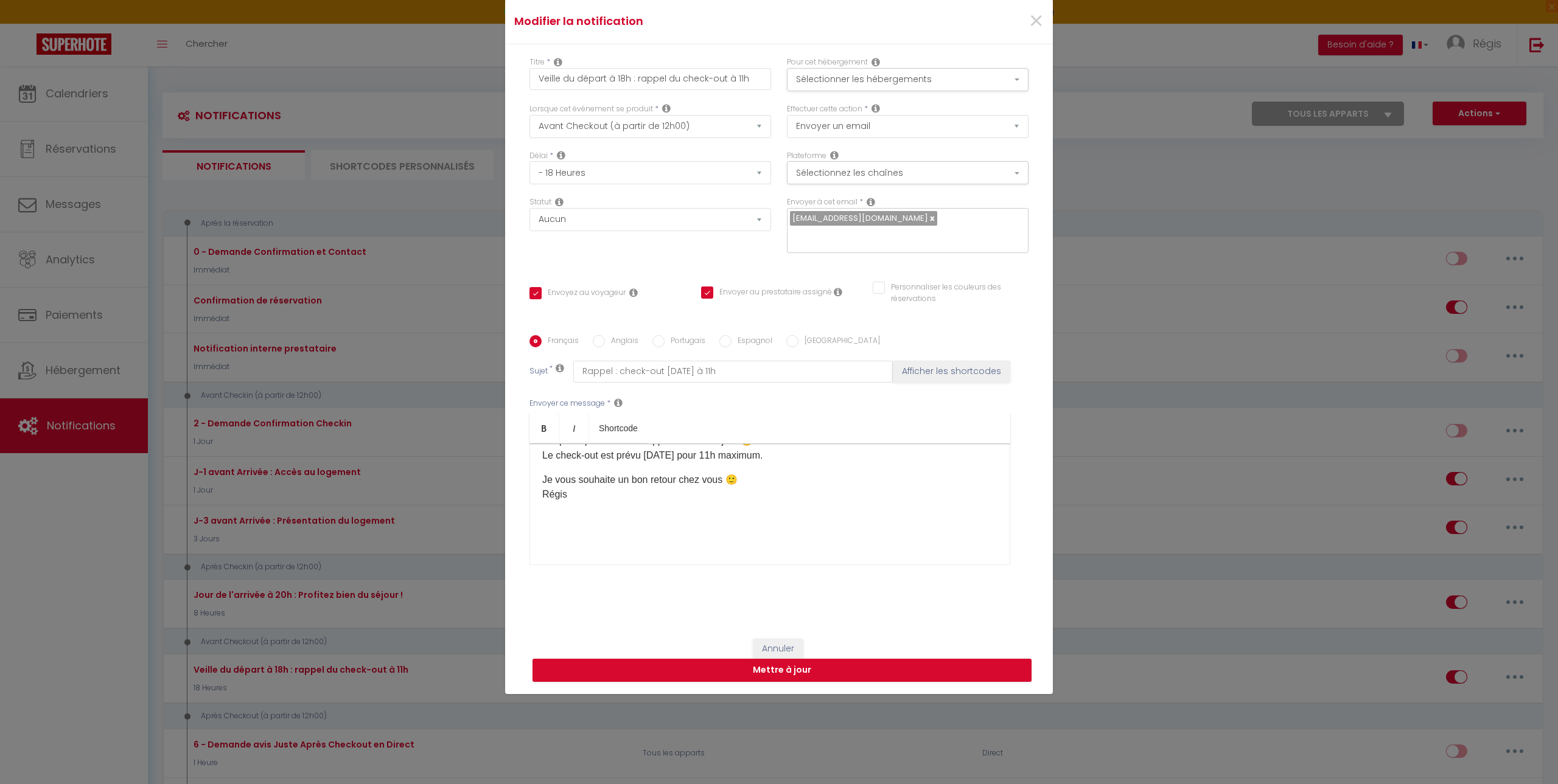
click at [677, 364] on p "Je vous souhaite un bon retour chez vous 🙂 Régis" at bounding box center [769, 487] width 455 height 29
click at [728, 364] on button "Mettre à jour" at bounding box center [782, 670] width 499 height 23
checkbox input "true"
checkbox input "false"
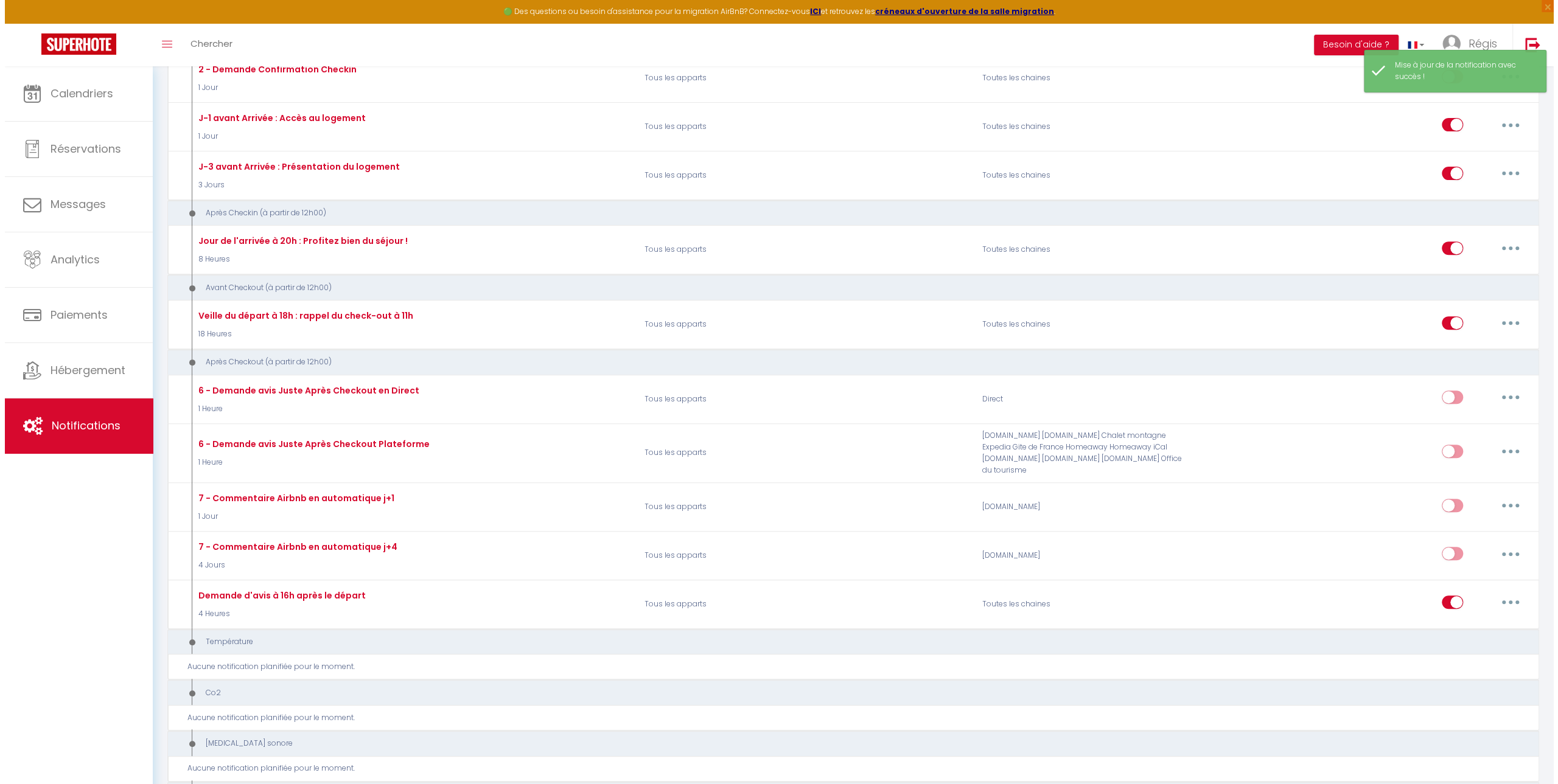
scroll to position [365, 0]
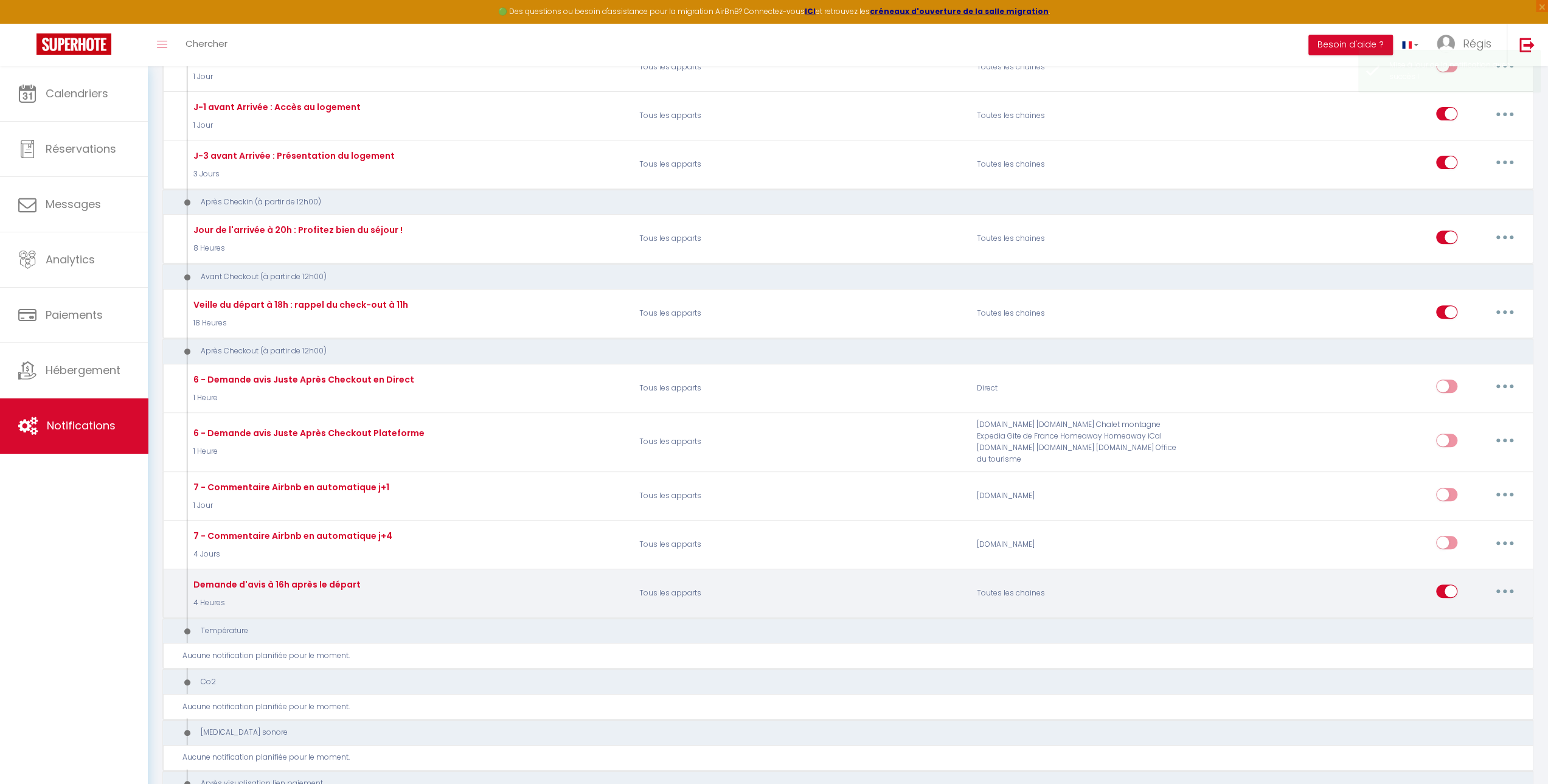
click at [728, 364] on icon "button" at bounding box center [1505, 591] width 4 height 4
click at [728, 364] on link "Editer" at bounding box center [1473, 619] width 90 height 21
type input "Demande d'avis à 16h après le départ"
select select "5"
select select "4 Heures"
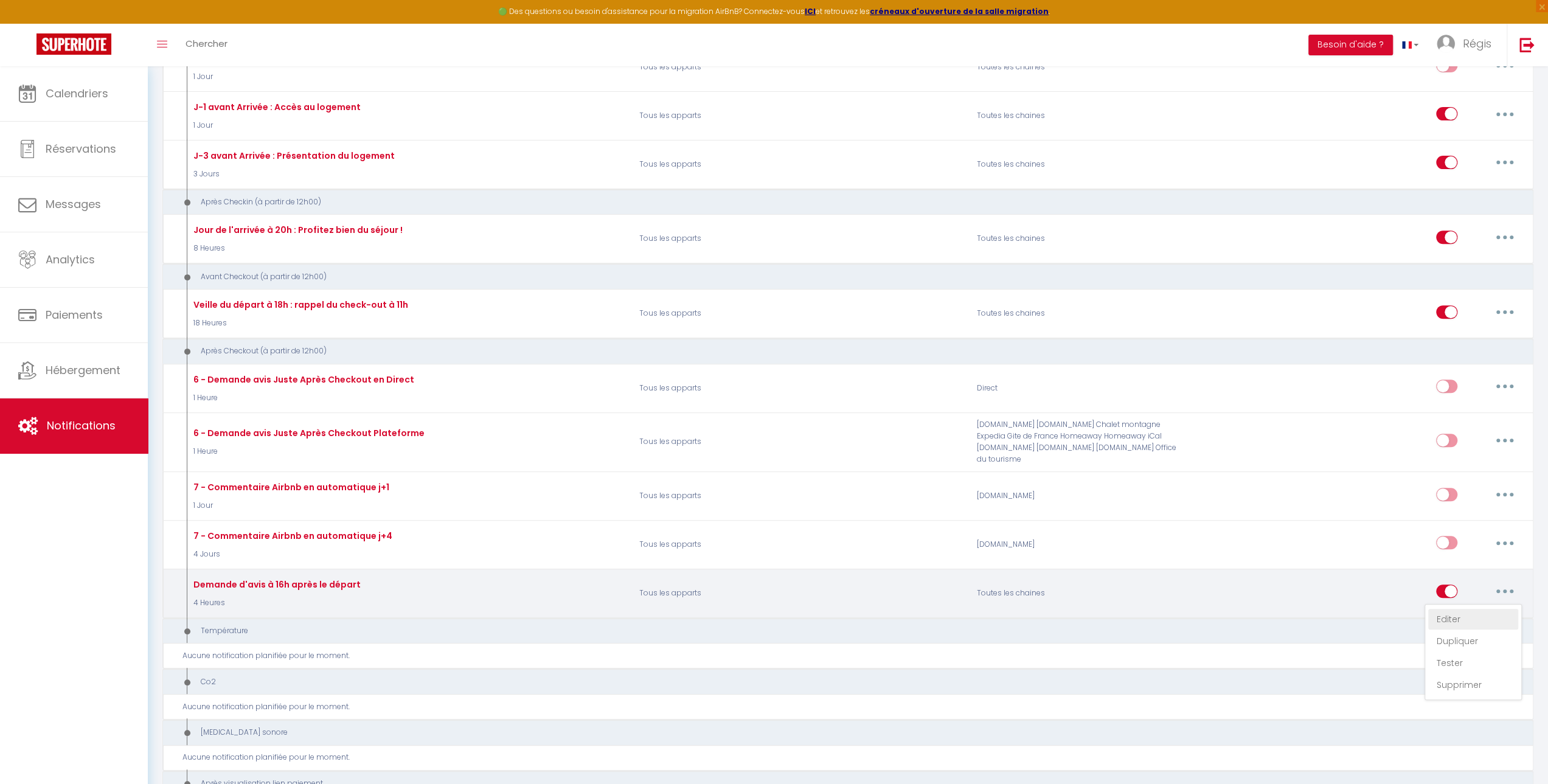
select select
checkbox input "true"
checkbox input "false"
radio input "true"
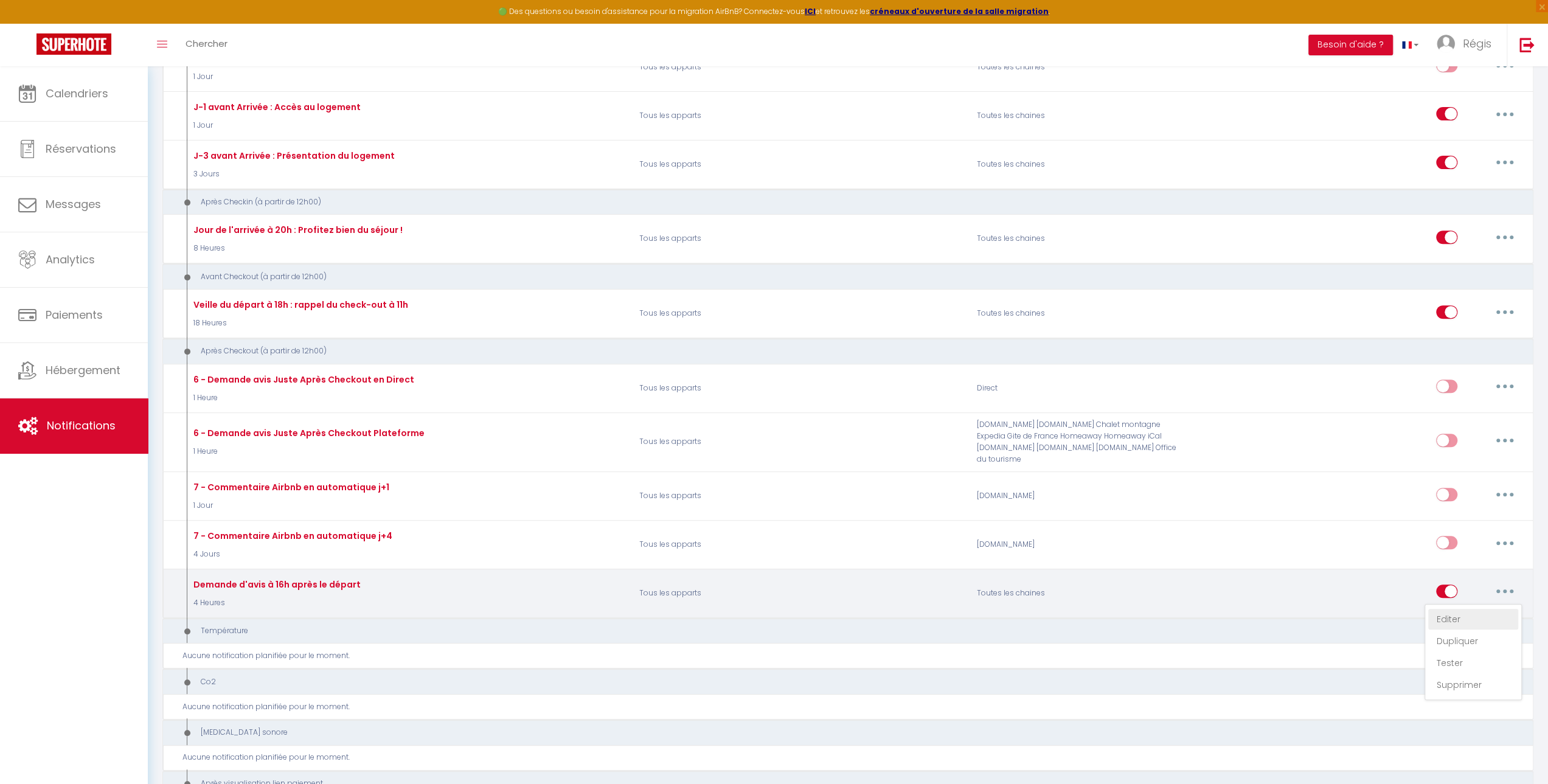
type input "Merci pour votre séjour :-) (et votre évaluation au top !)"
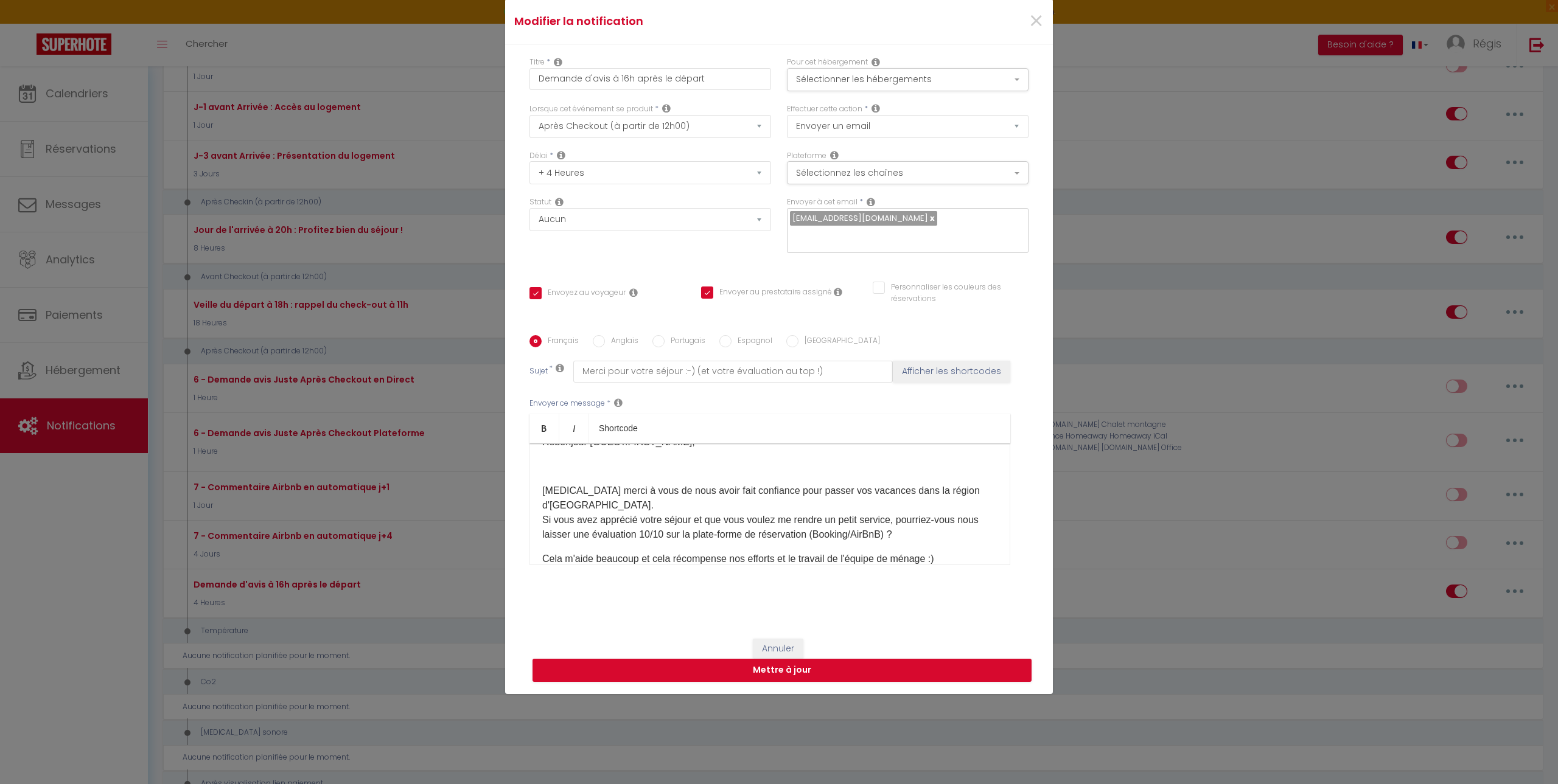
scroll to position [0, 0]
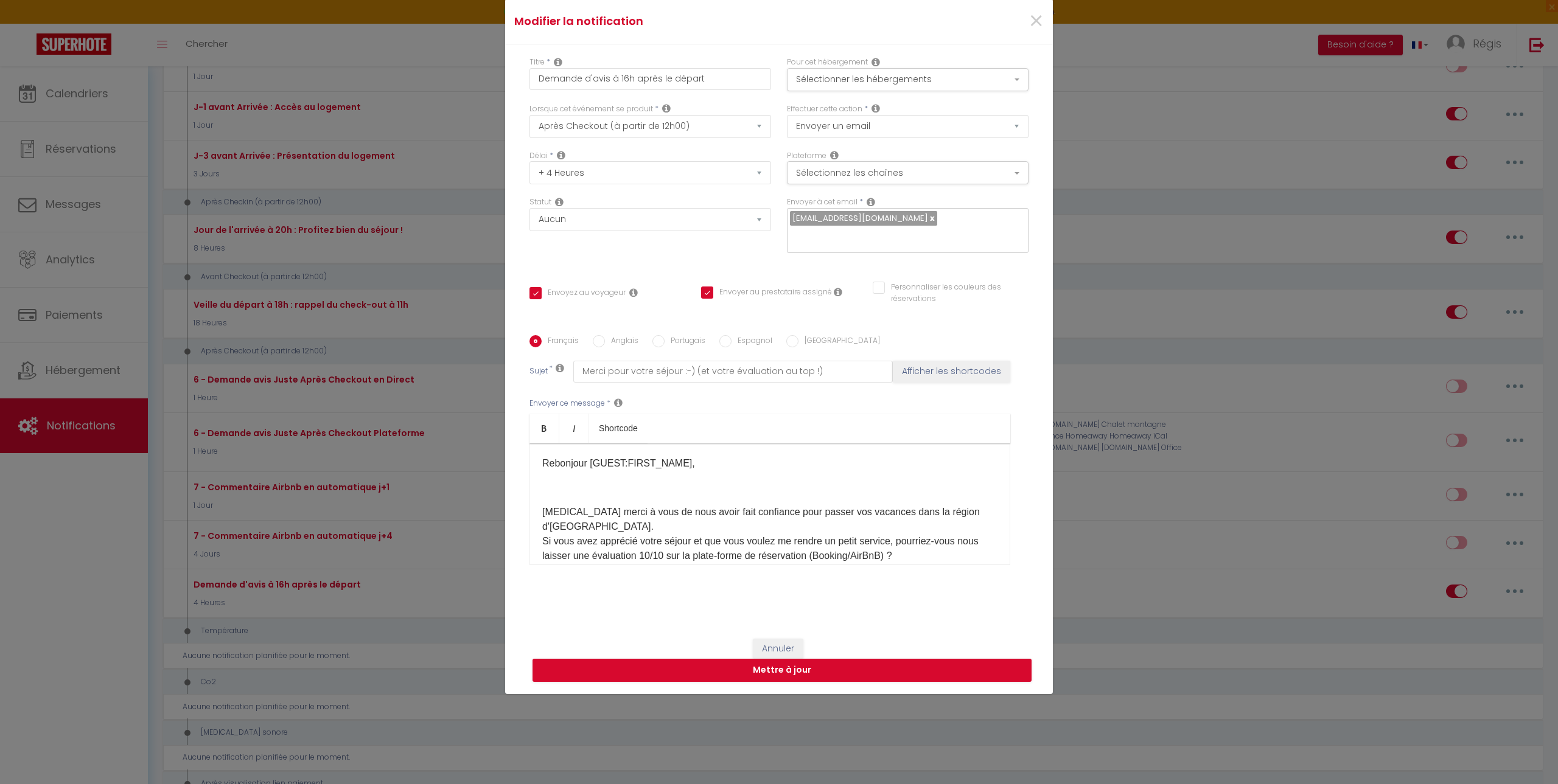
click at [651, 364] on div "Rebonjour [GUEST:FIRST_NAME]​, [MEDICAL_DATA] merci à vous de nous avoir fait c…" at bounding box center [770, 505] width 481 height 122
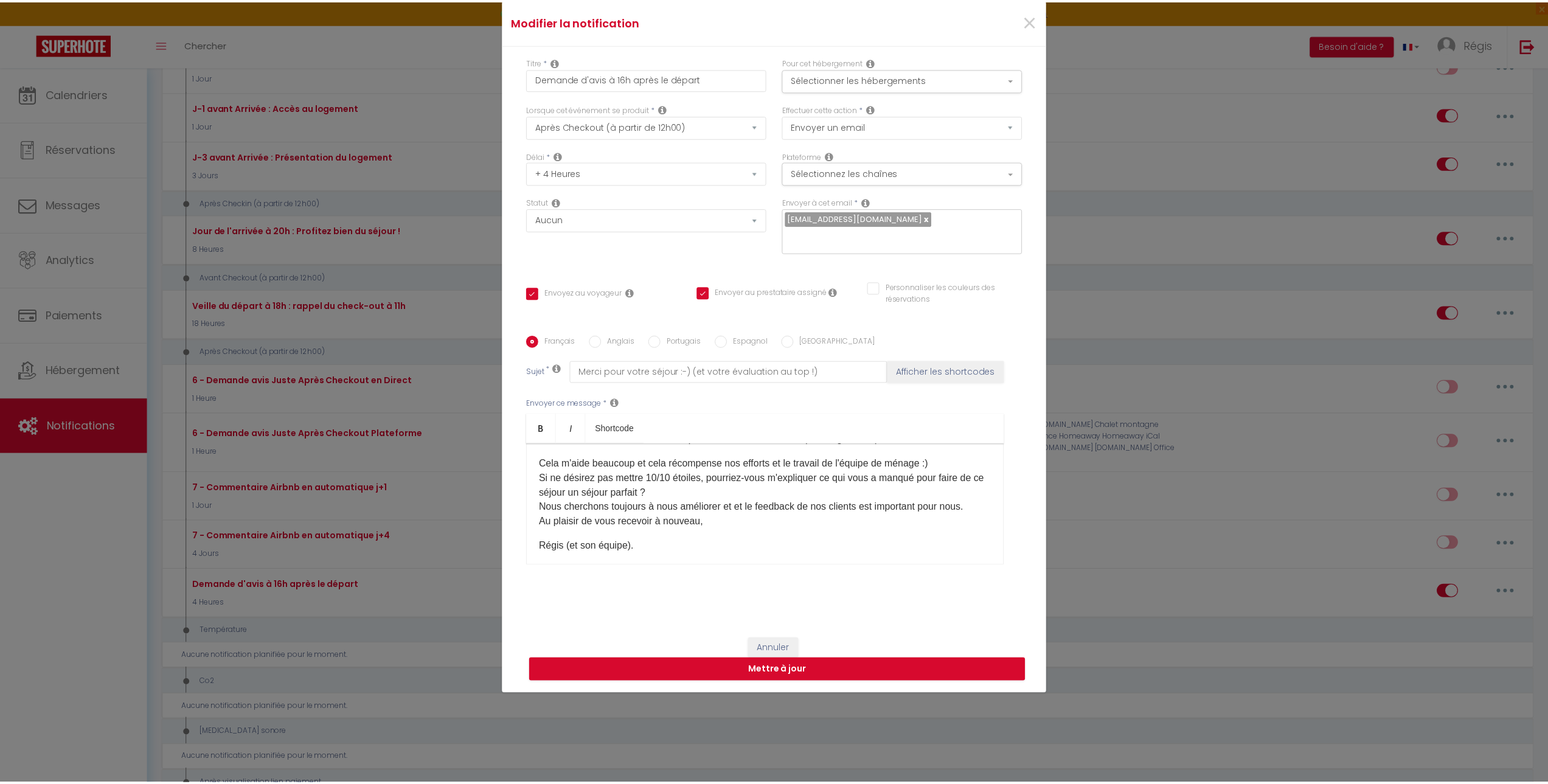
scroll to position [122, 0]
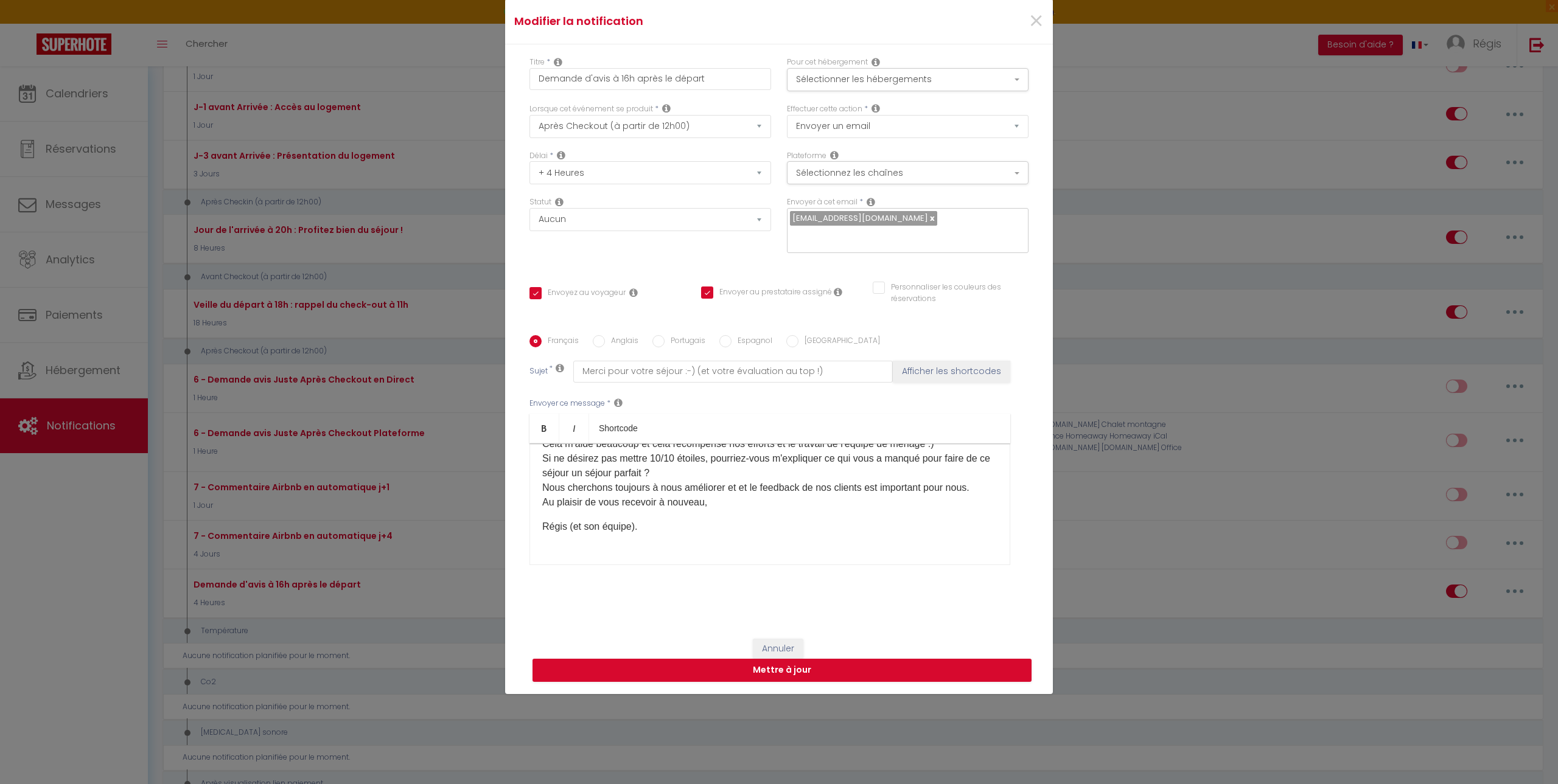
click at [640, 364] on p "Régis (et son équipe)." at bounding box center [769, 526] width 455 height 14
click at [559, 364] on p "Régis (et son équipe)." at bounding box center [769, 526] width 455 height 14
click at [677, 364] on p "[PERSON_NAME] et Florent (et son équipe)." at bounding box center [769, 526] width 455 height 14
click at [728, 364] on button "Mettre à jour" at bounding box center [782, 670] width 499 height 23
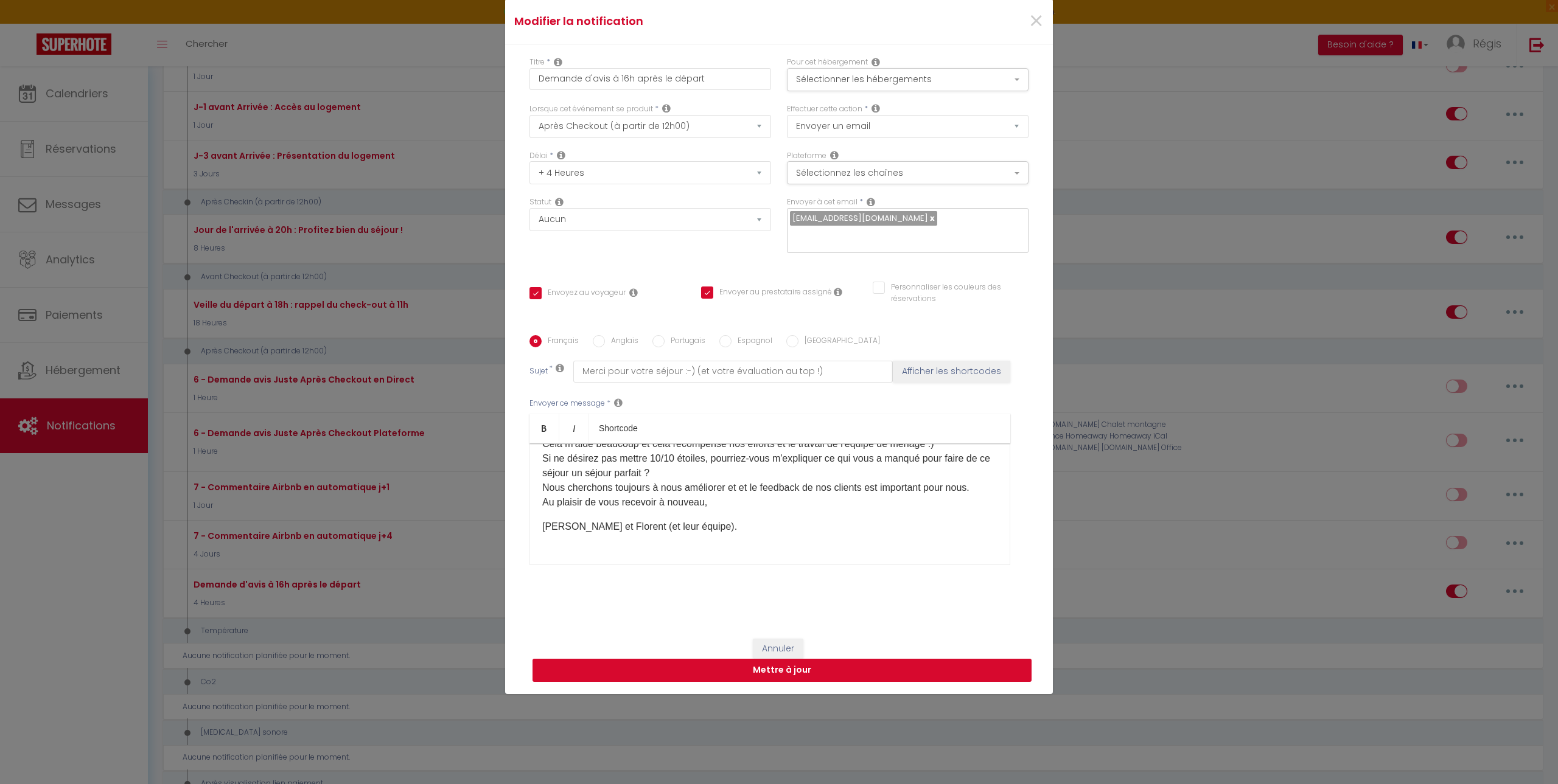
checkbox input "true"
checkbox input "false"
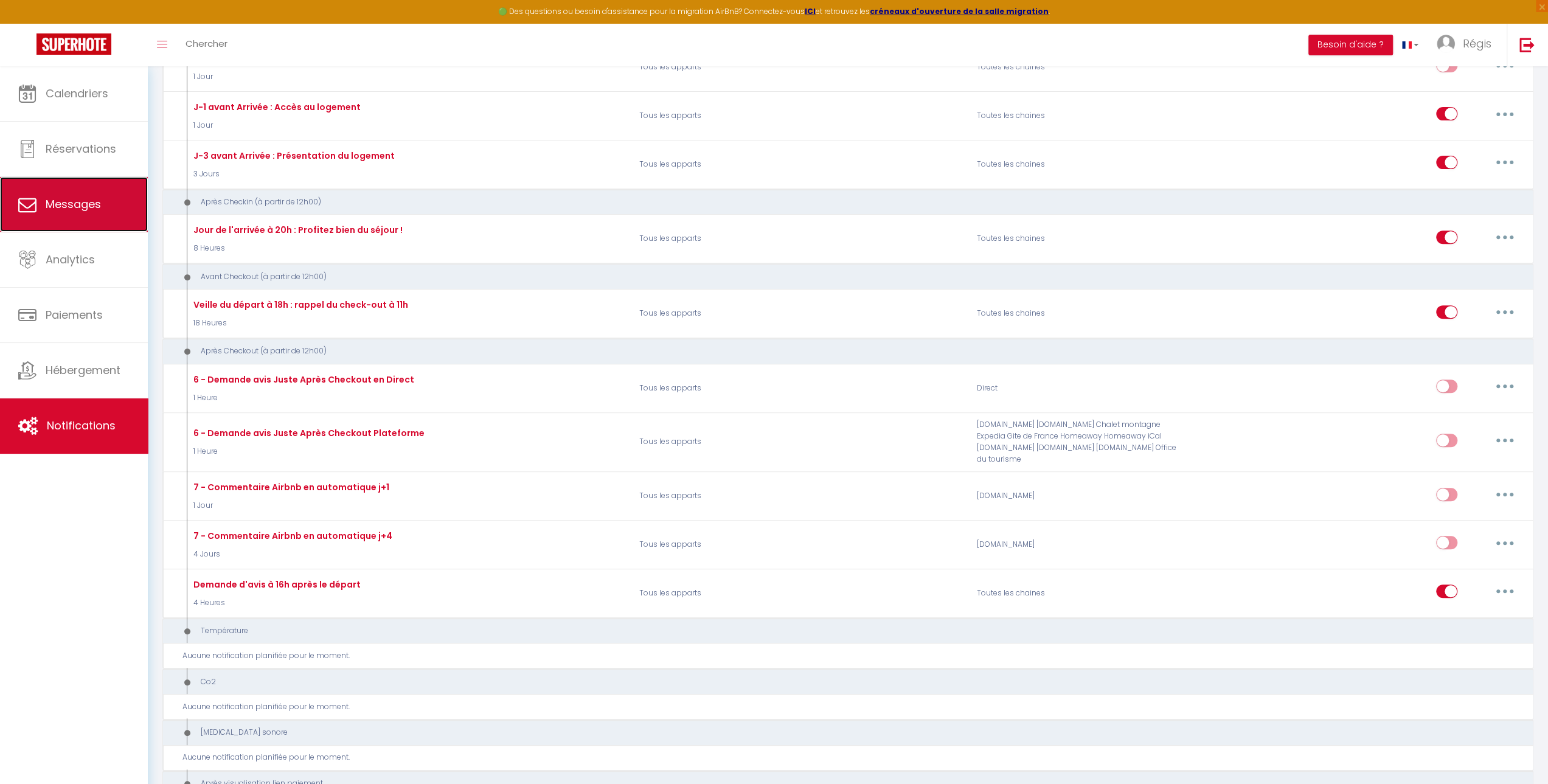
click at [74, 213] on link "Messages" at bounding box center [74, 205] width 148 height 55
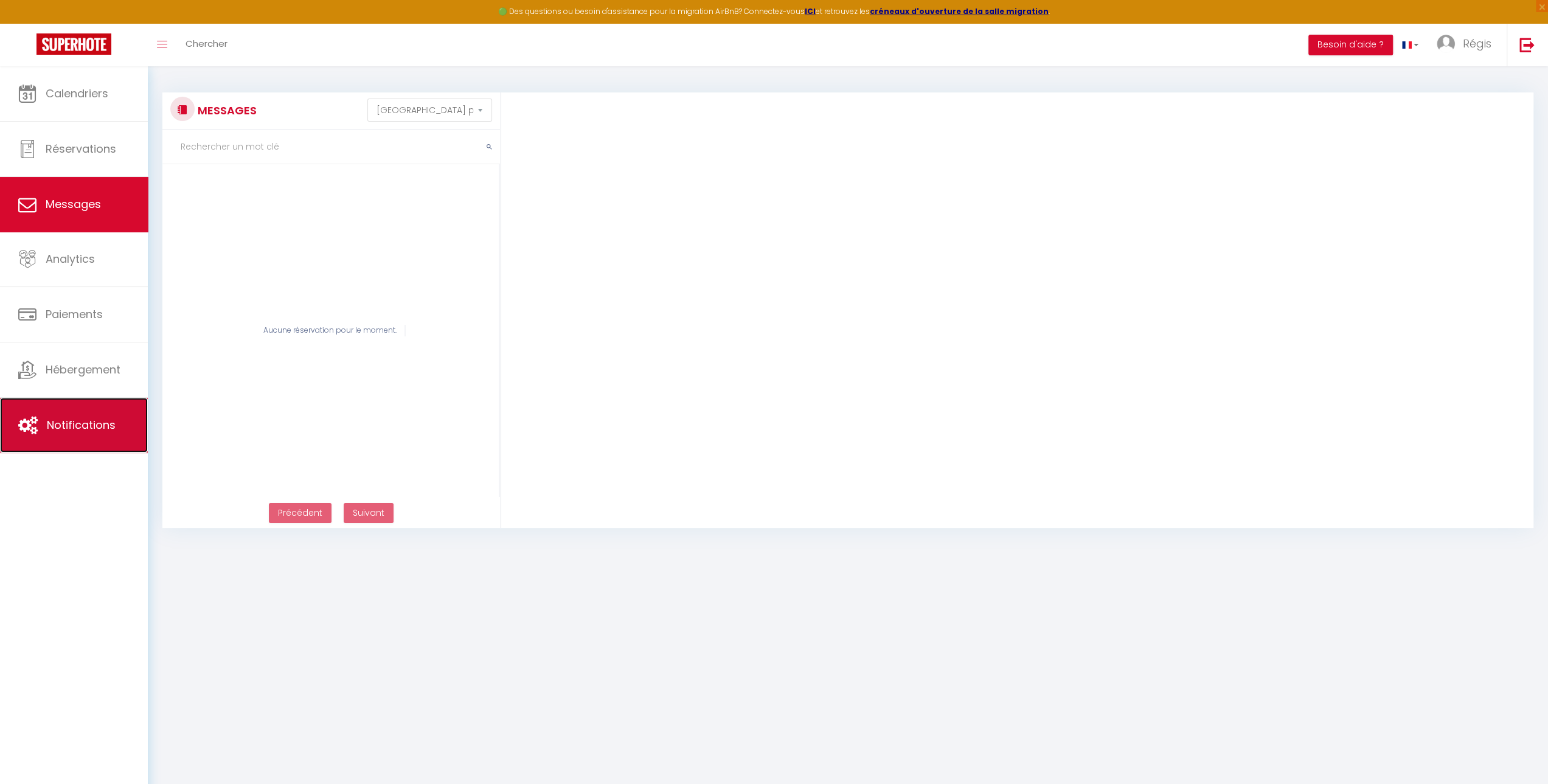
click at [67, 364] on link "Notifications" at bounding box center [74, 425] width 148 height 55
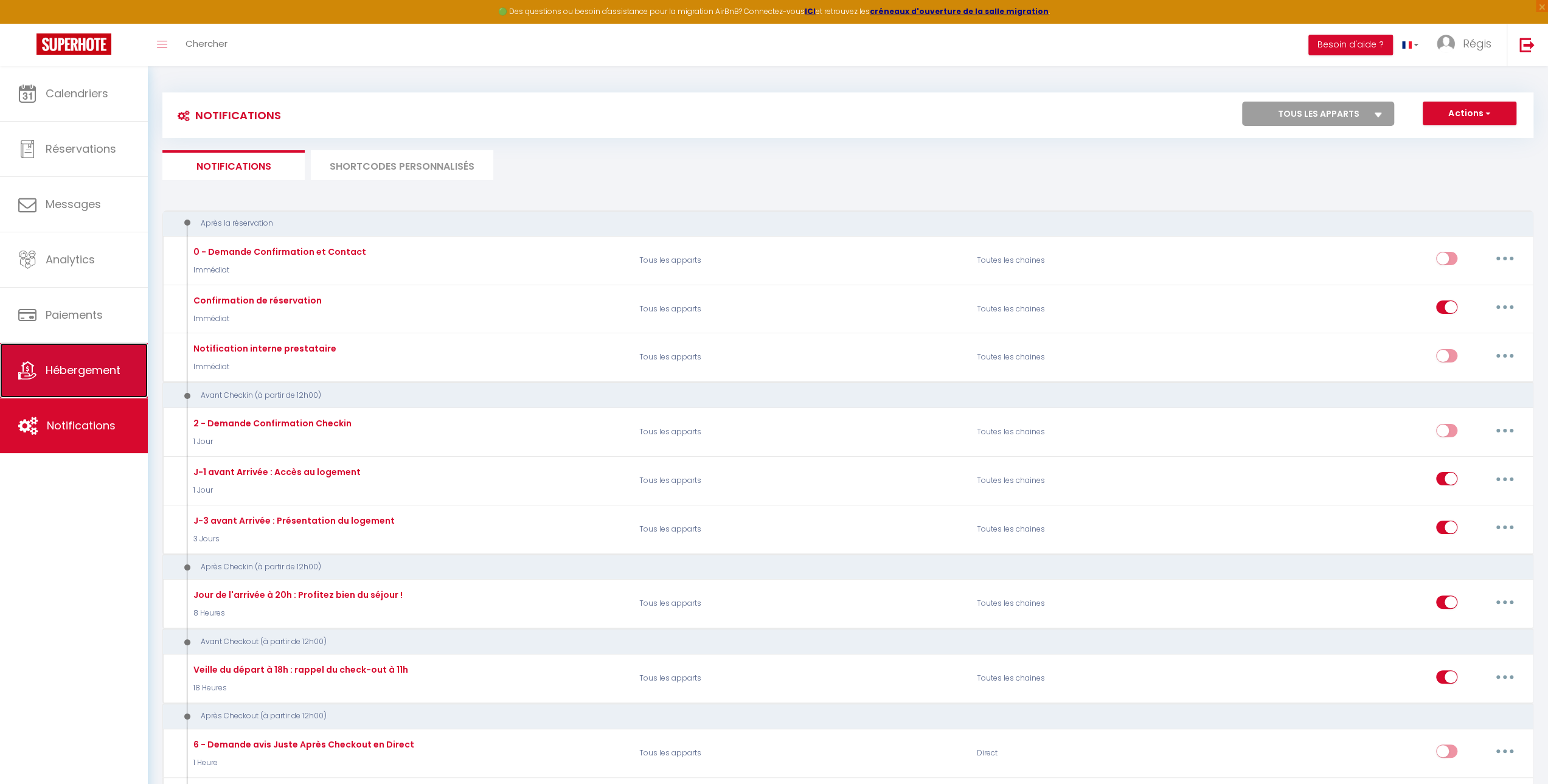
click at [72, 364] on span "Hébergement" at bounding box center [83, 370] width 75 height 15
